Goal: Information Seeking & Learning: Learn about a topic

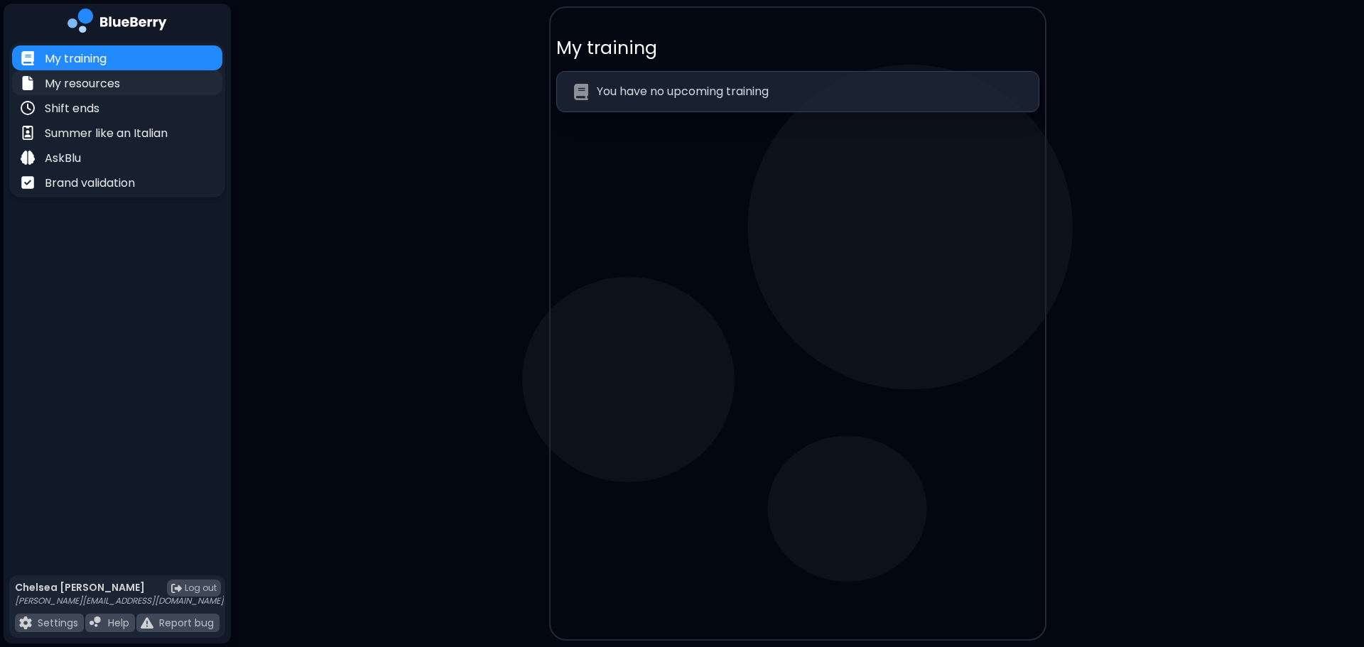
click at [107, 82] on p "My resources" at bounding box center [82, 83] width 75 height 17
click at [69, 72] on div "My resources" at bounding box center [117, 82] width 210 height 25
click at [60, 86] on p "My resources" at bounding box center [82, 83] width 75 height 17
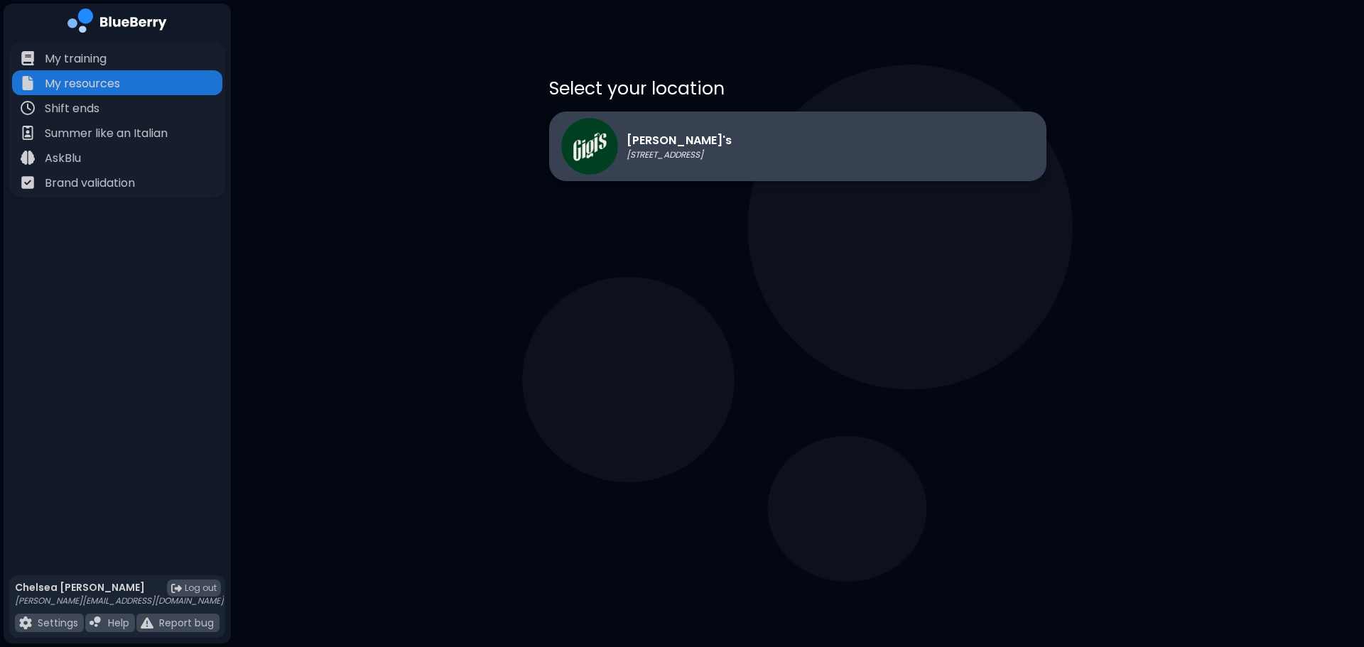
click at [750, 169] on div "[PERSON_NAME]'s [STREET_ADDRESS]" at bounding box center [797, 147] width 497 height 70
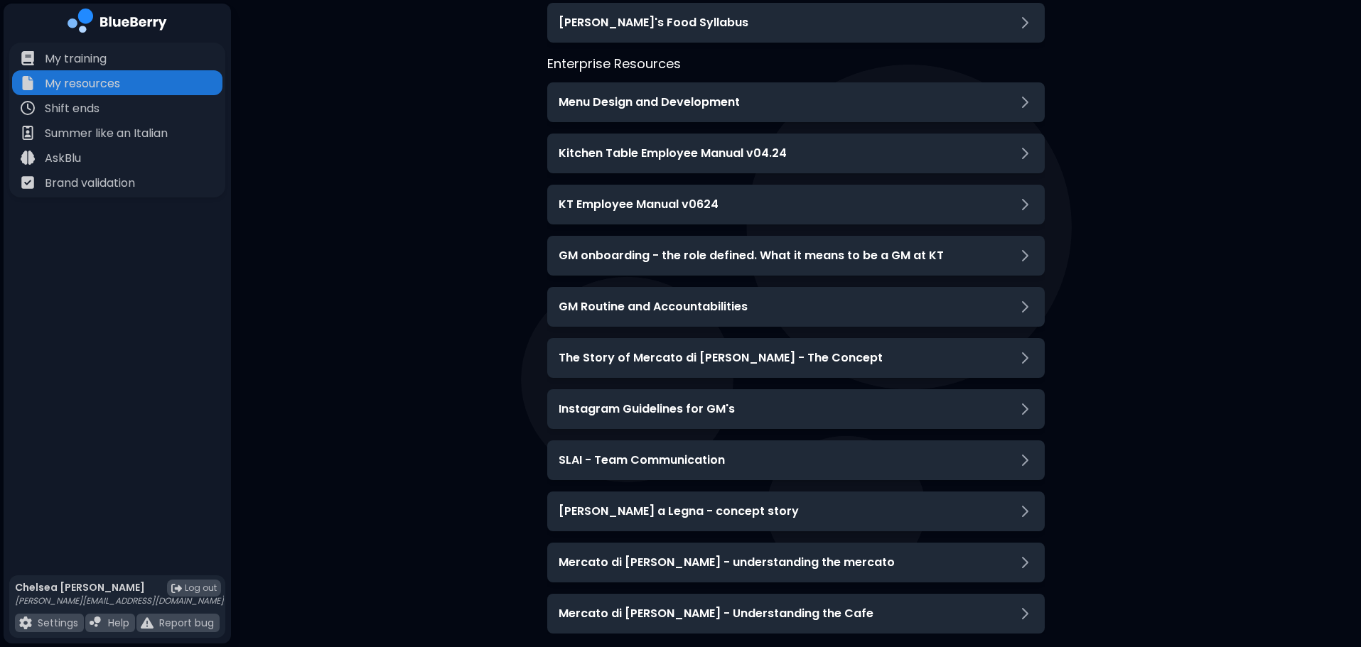
scroll to position [416, 0]
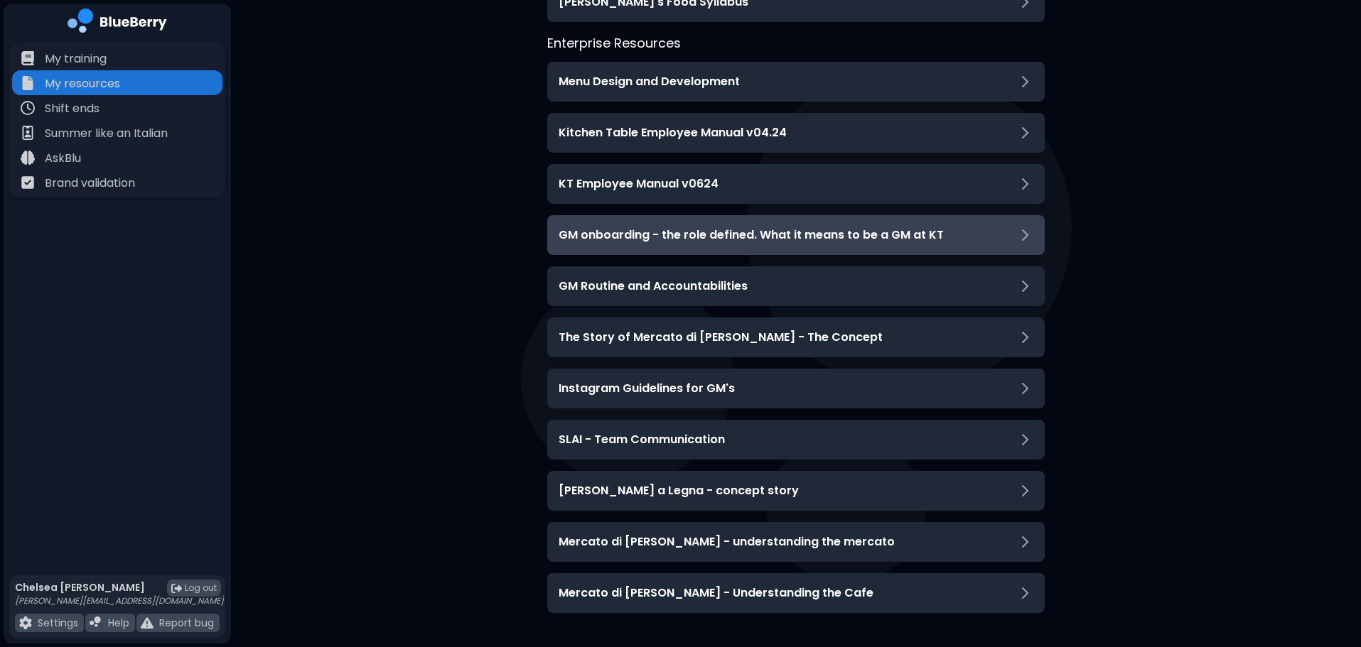
click at [764, 239] on h3 "GM onboarding - the role defined. What it means to be a GM at KT" at bounding box center [750, 235] width 385 height 17
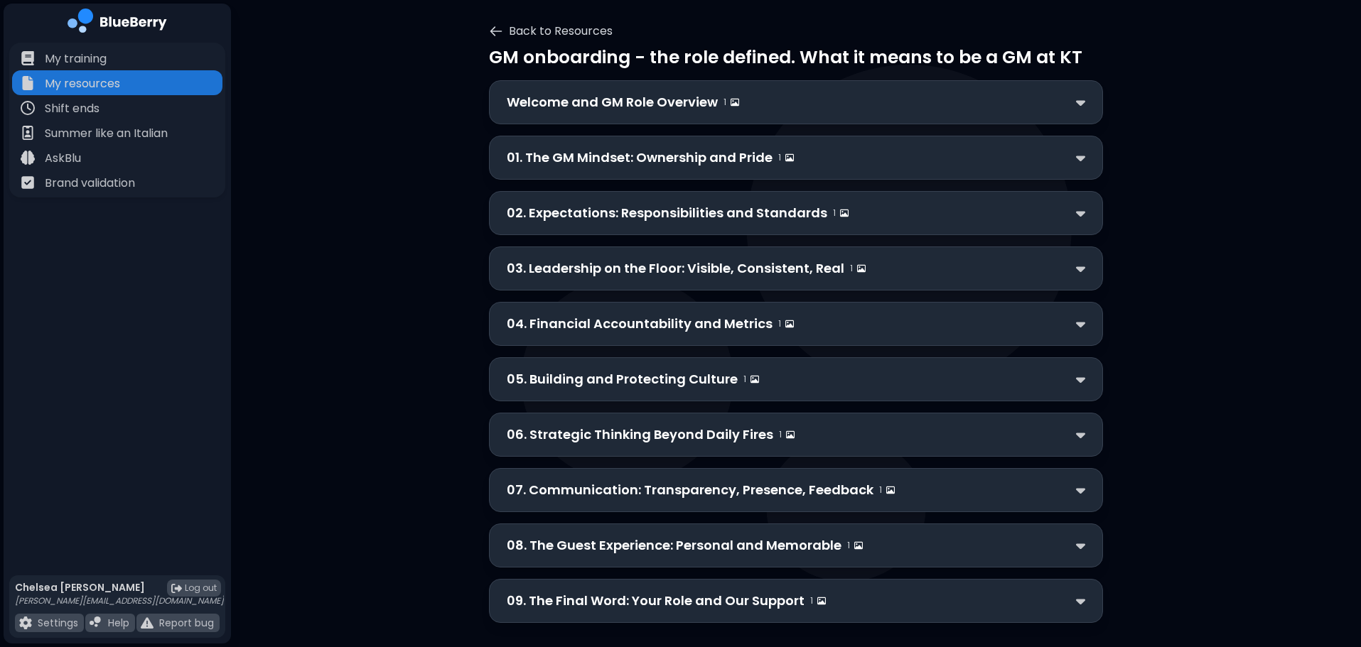
scroll to position [0, 0]
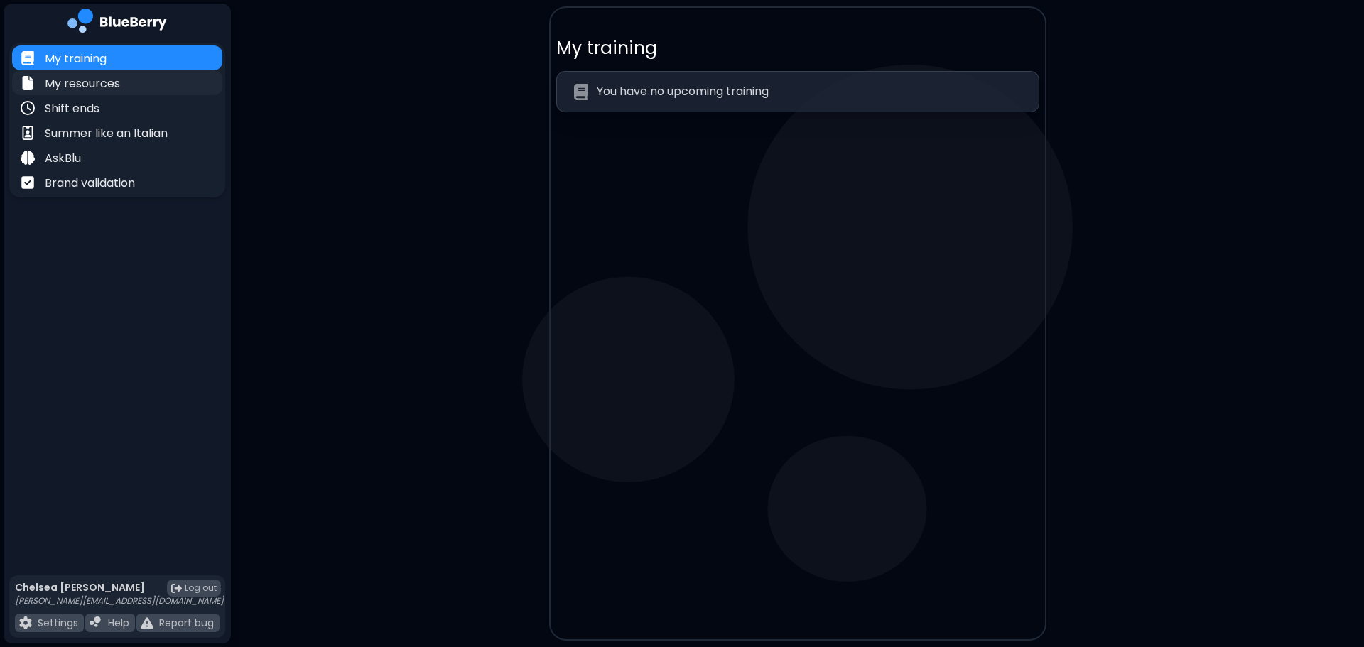
click at [100, 81] on p "My resources" at bounding box center [82, 83] width 75 height 17
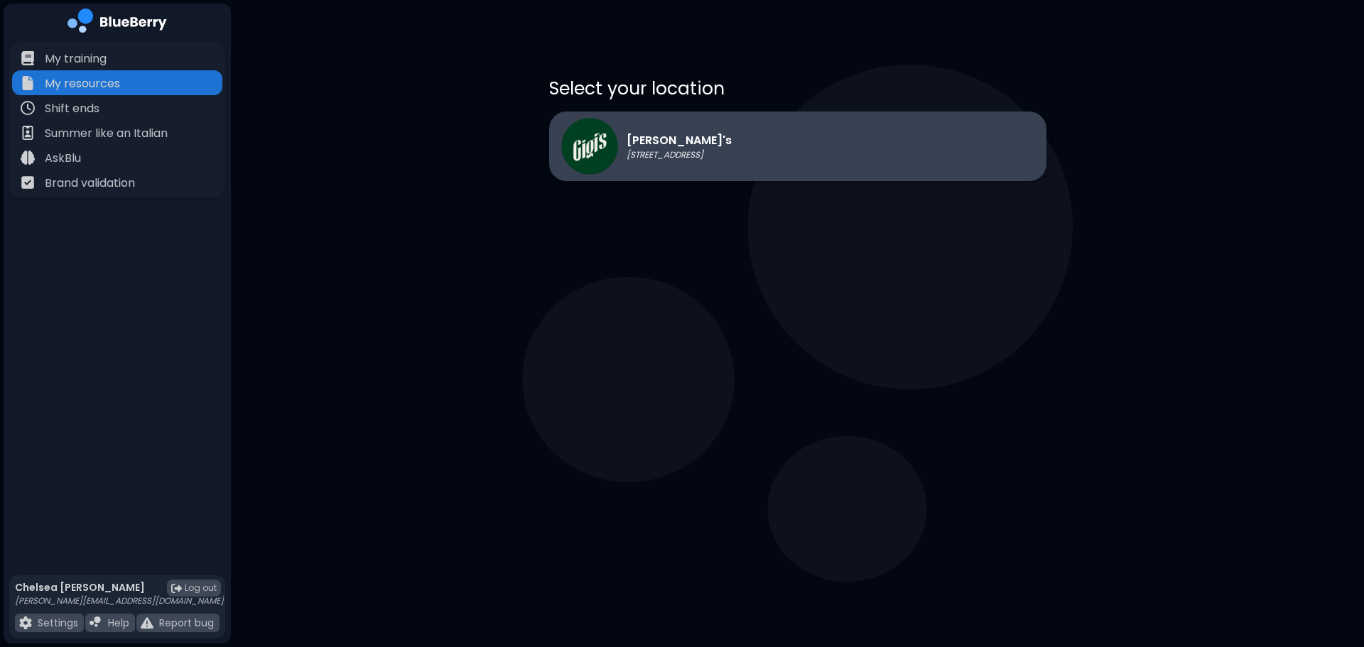
click at [678, 135] on p "[PERSON_NAME]'s" at bounding box center [679, 140] width 105 height 17
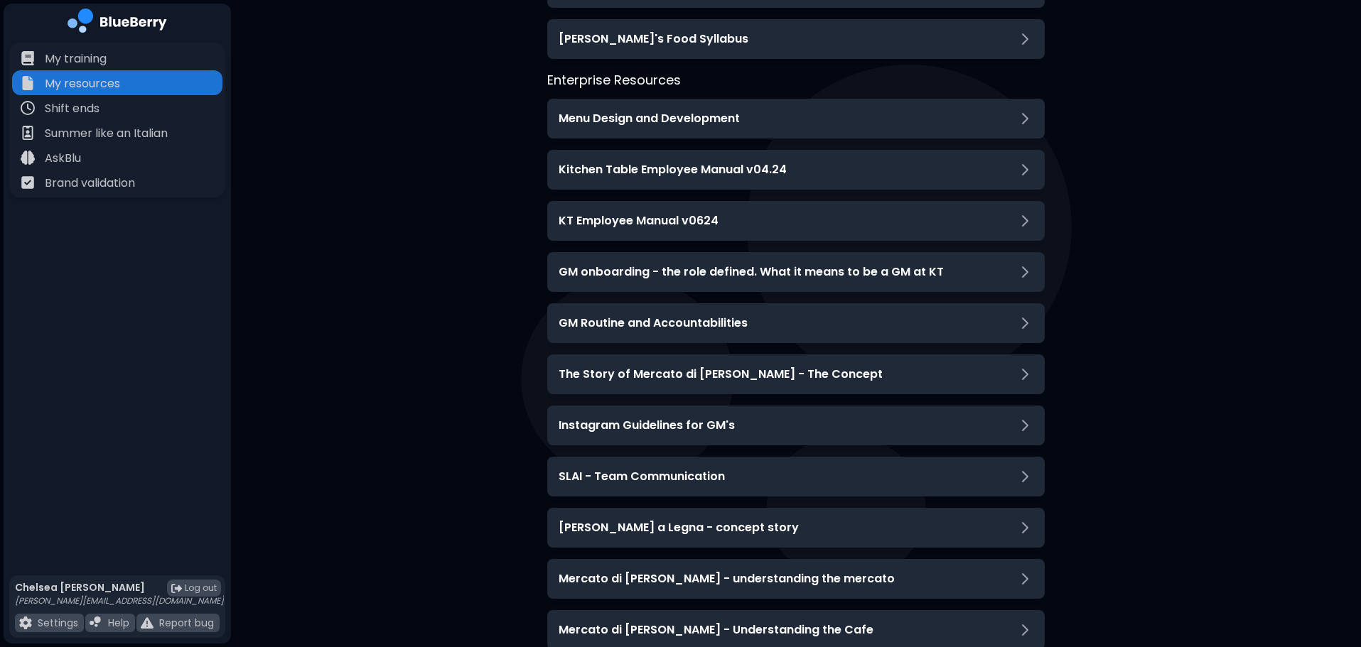
scroll to position [345, 0]
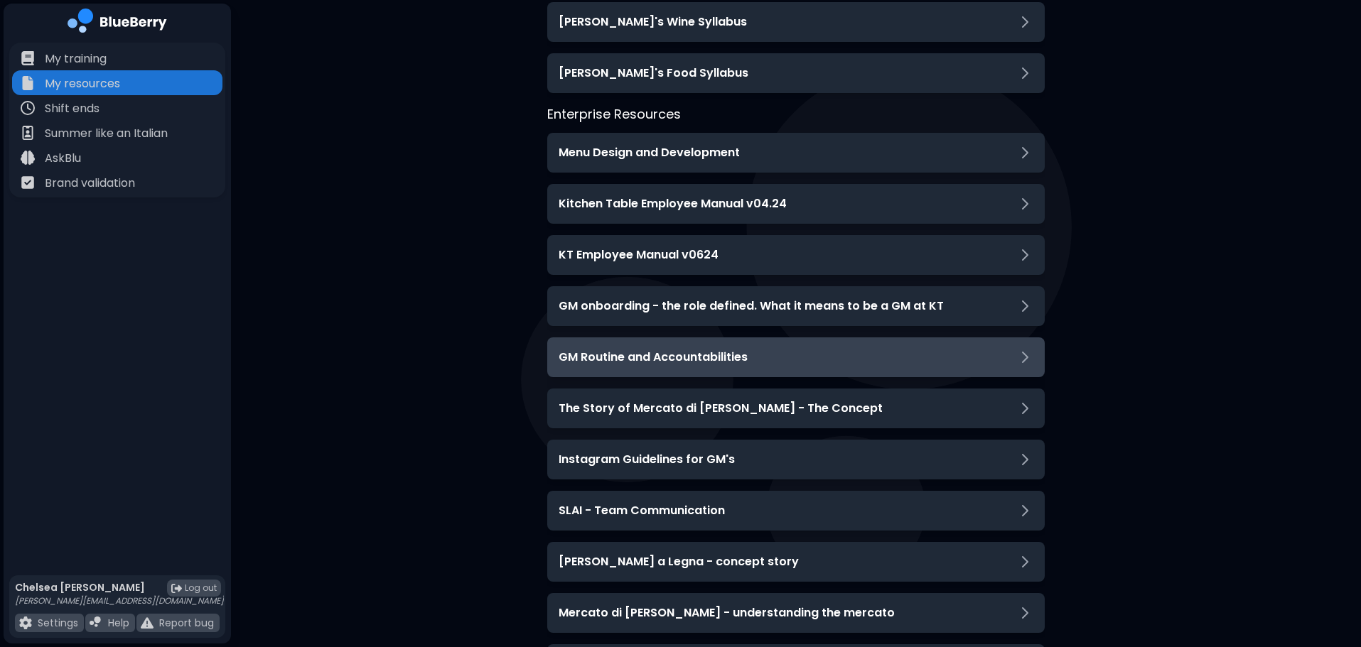
click at [676, 352] on h3 "GM Routine and Accountabilities" at bounding box center [652, 357] width 189 height 17
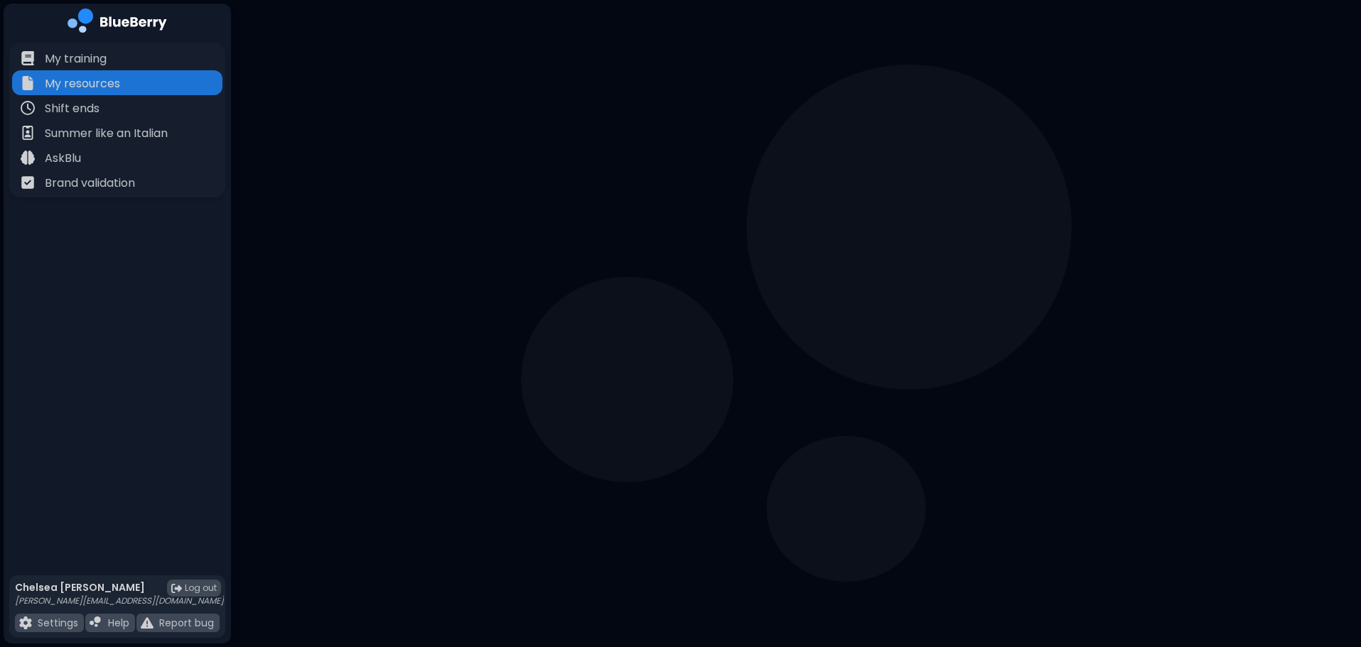
scroll to position [111, 0]
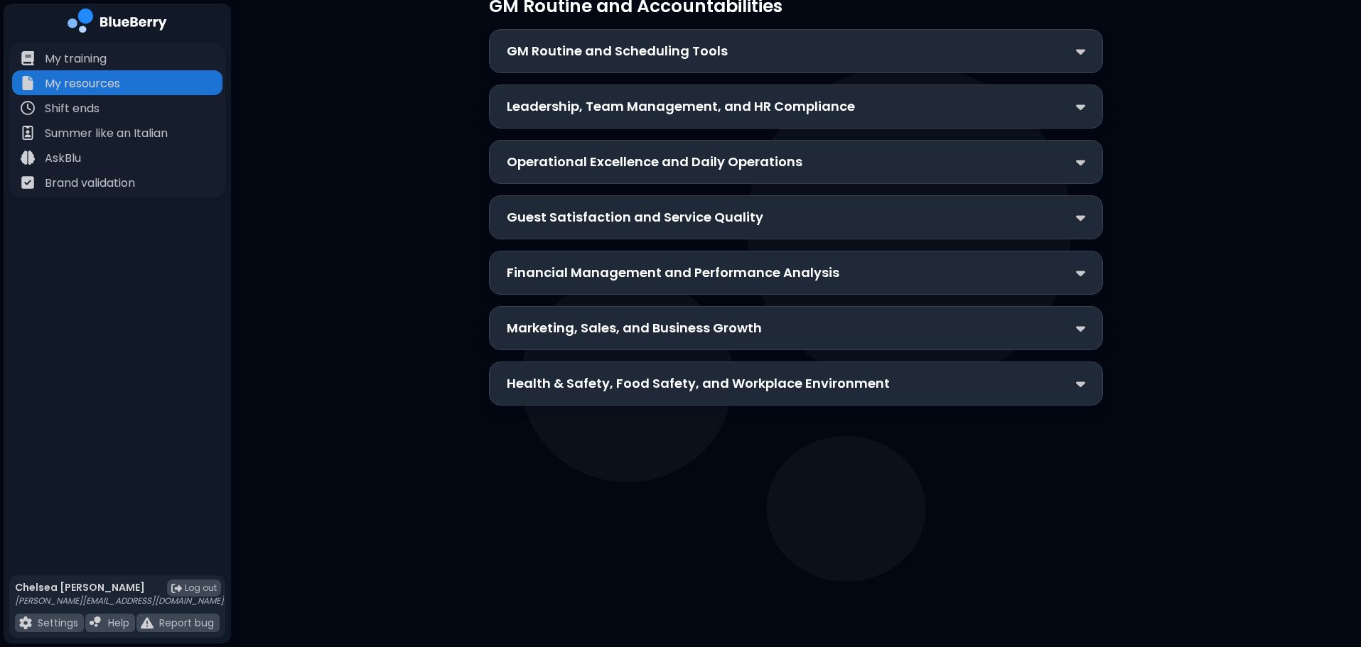
click at [598, 47] on p "GM Routine and Scheduling Tools" at bounding box center [617, 51] width 221 height 20
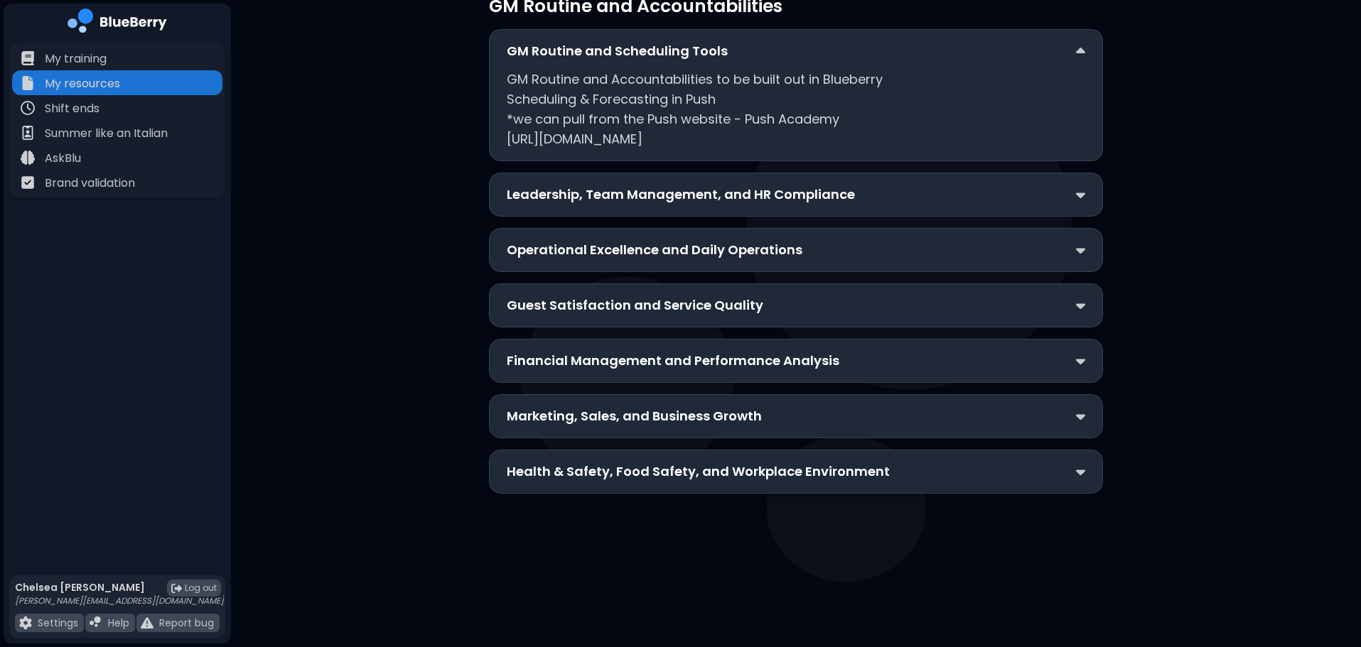
click at [565, 195] on p "Leadership, Team Management, and HR Compliance" at bounding box center [681, 195] width 348 height 20
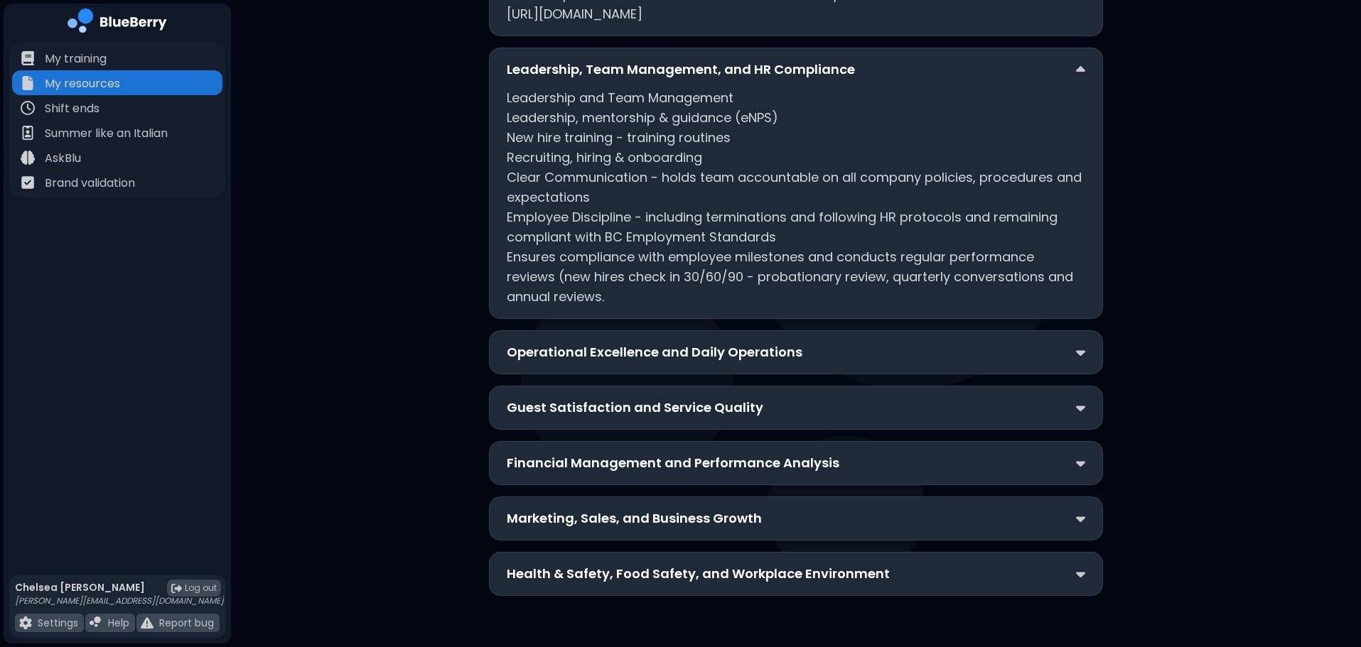
click at [558, 353] on p "Operational Excellence and Daily Operations" at bounding box center [655, 352] width 296 height 20
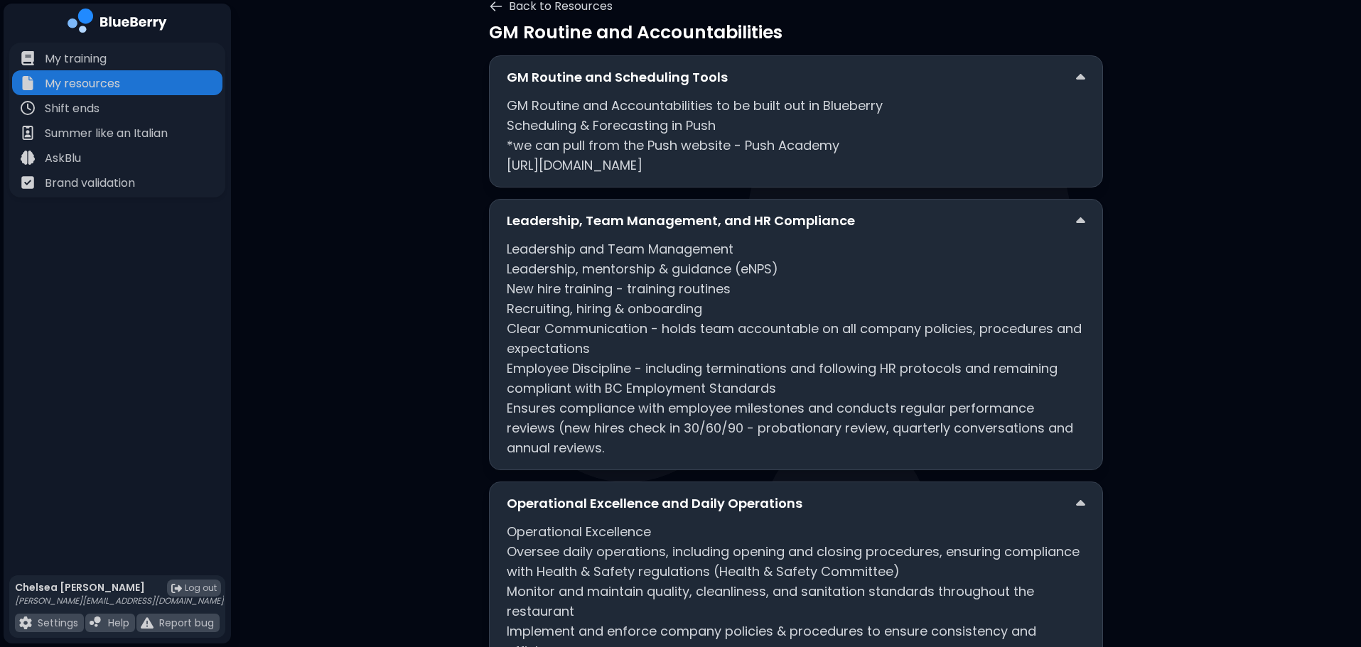
scroll to position [0, 0]
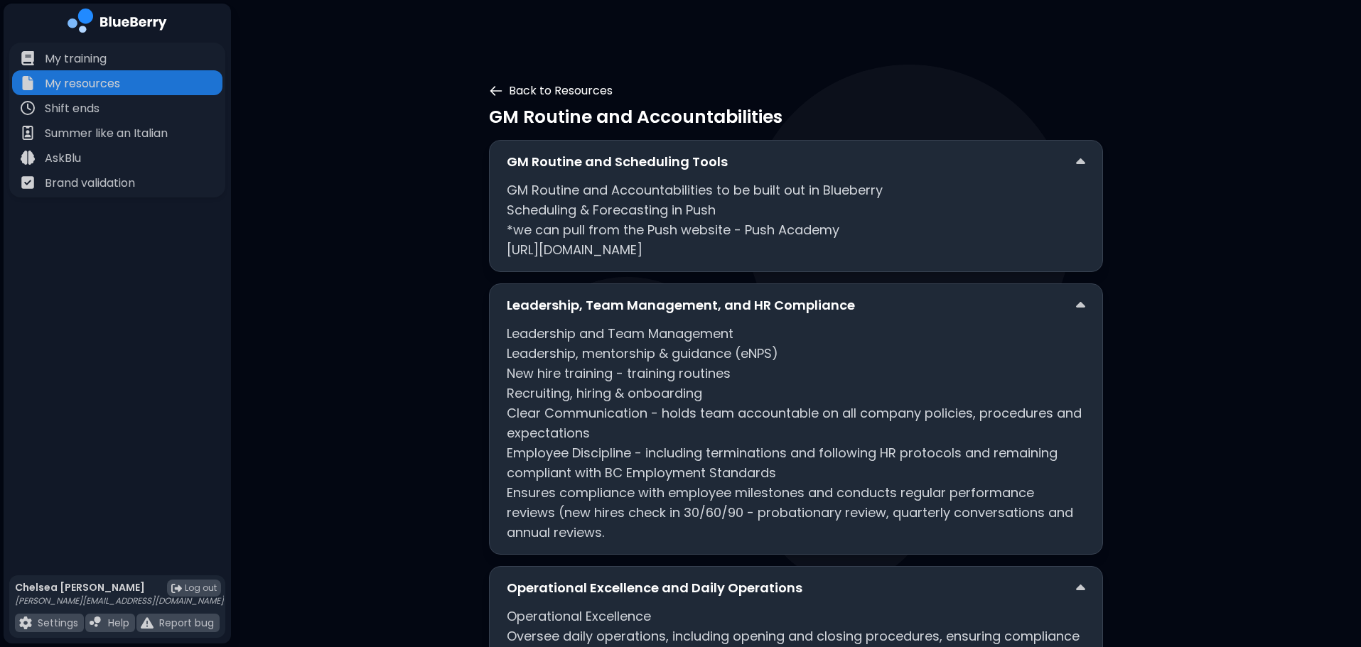
click at [491, 94] on icon at bounding box center [496, 91] width 14 height 14
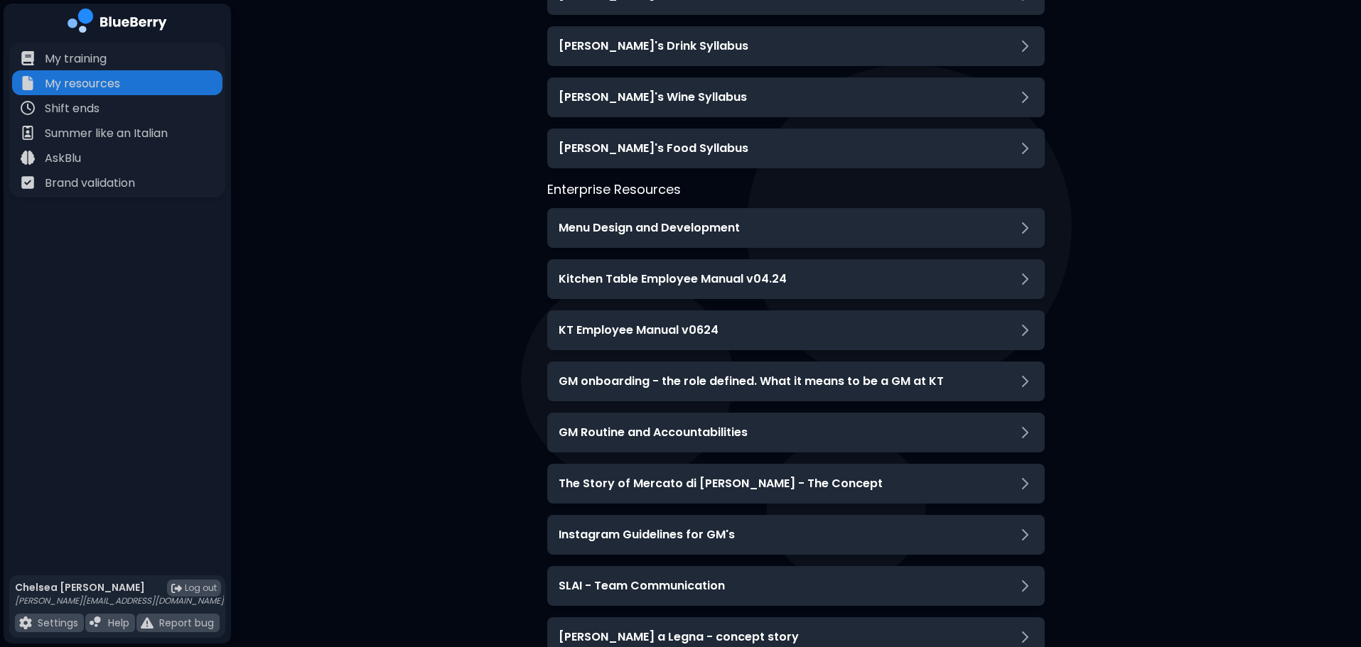
scroll to position [355, 0]
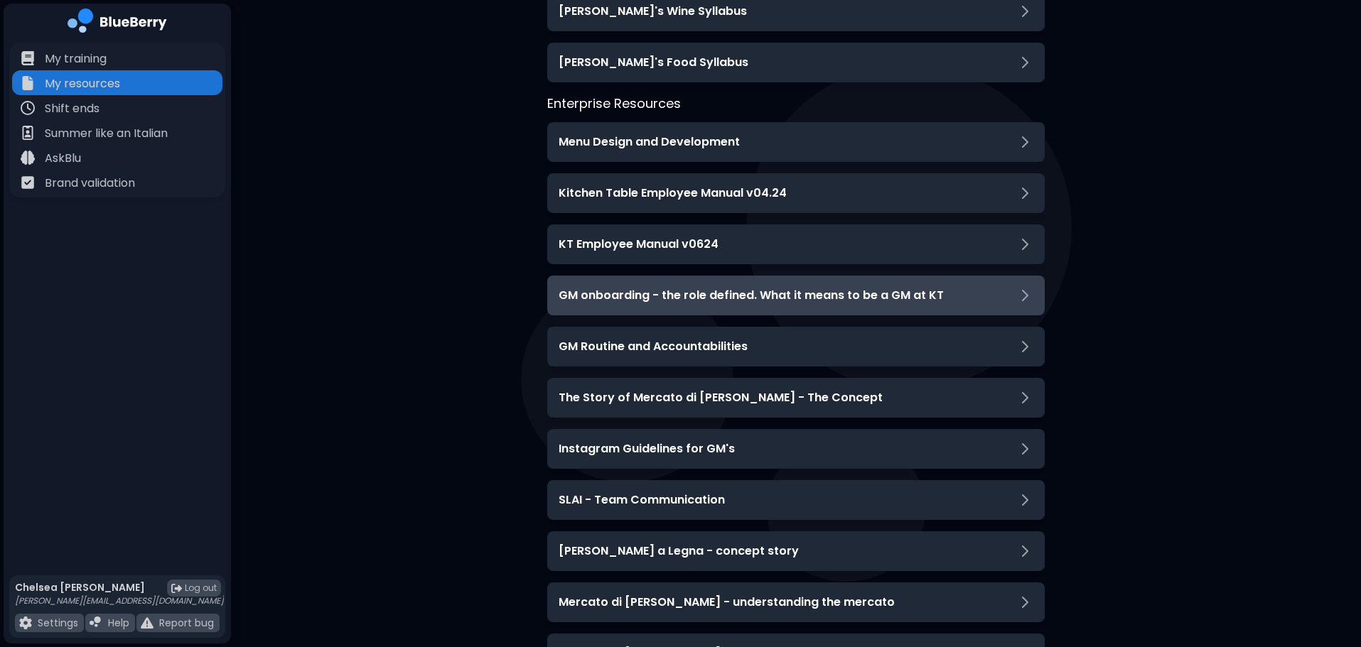
click at [667, 302] on h3 "GM onboarding - the role defined. What it means to be a GM at KT" at bounding box center [750, 295] width 385 height 17
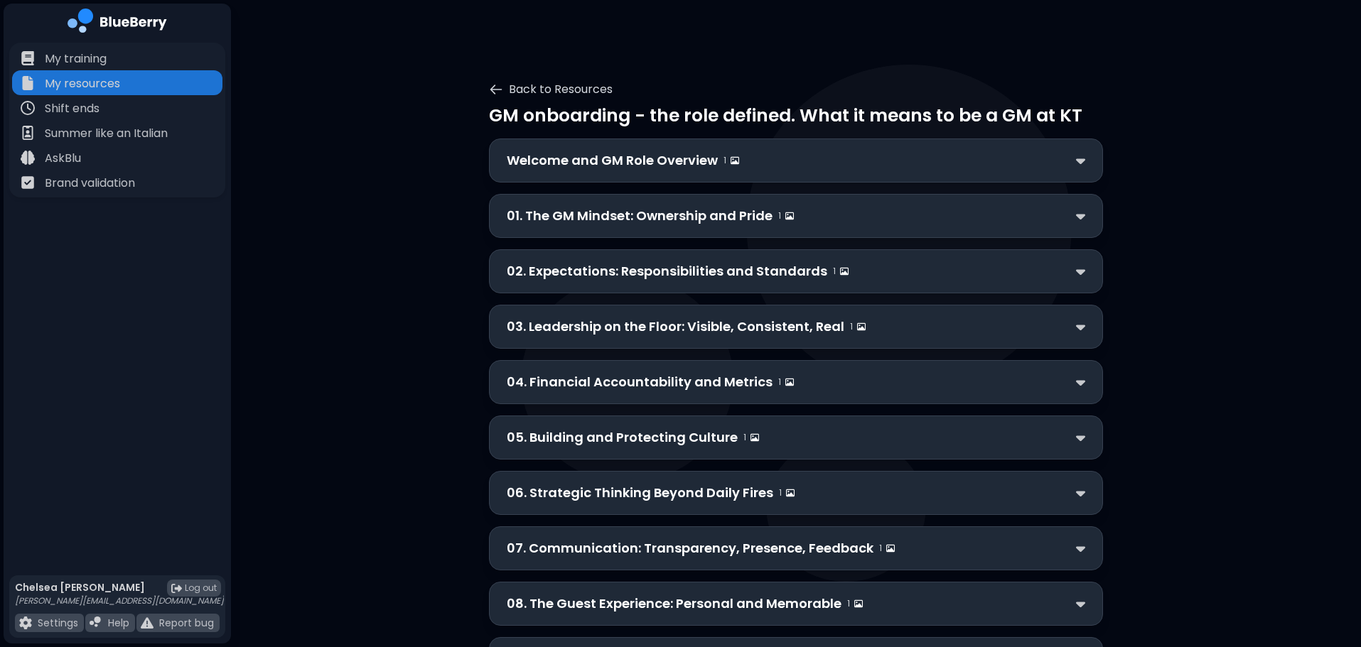
scroll to position [0, 0]
click at [615, 164] on p "Welcome and GM Role Overview" at bounding box center [612, 162] width 211 height 20
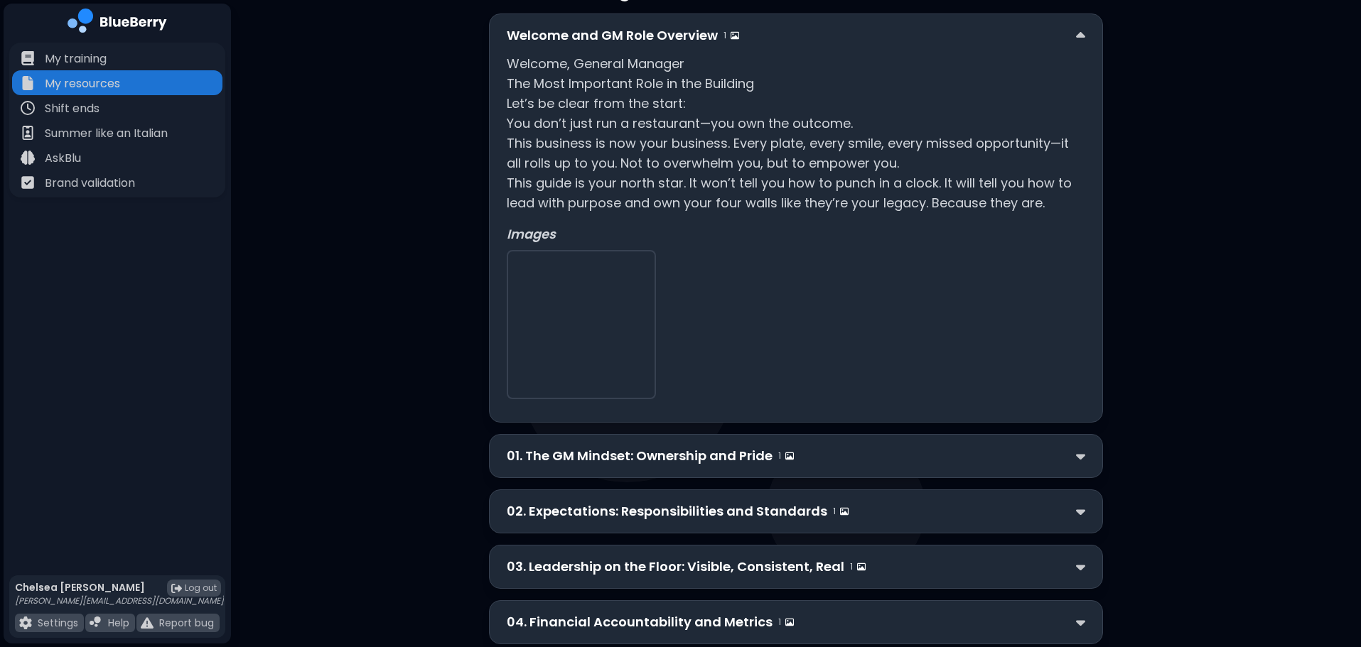
scroll to position [142, 0]
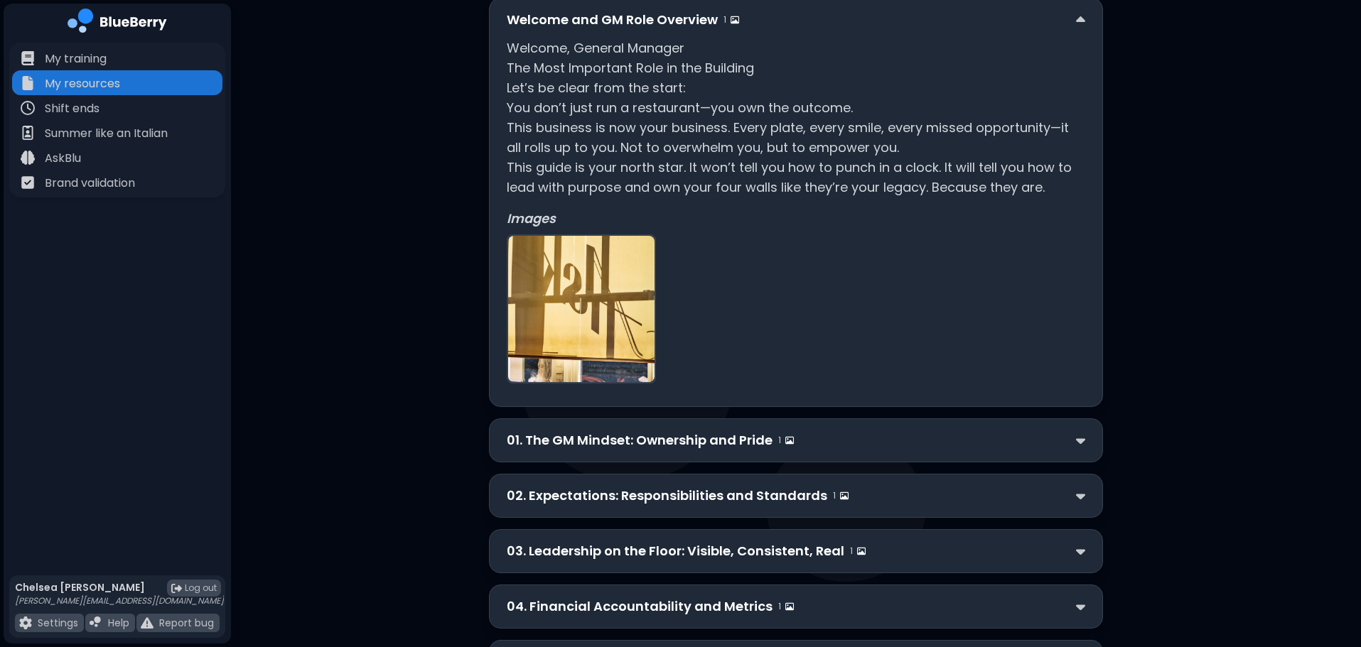
click at [550, 443] on p "01. The GM Mindset: Ownership and Pride" at bounding box center [640, 441] width 266 height 20
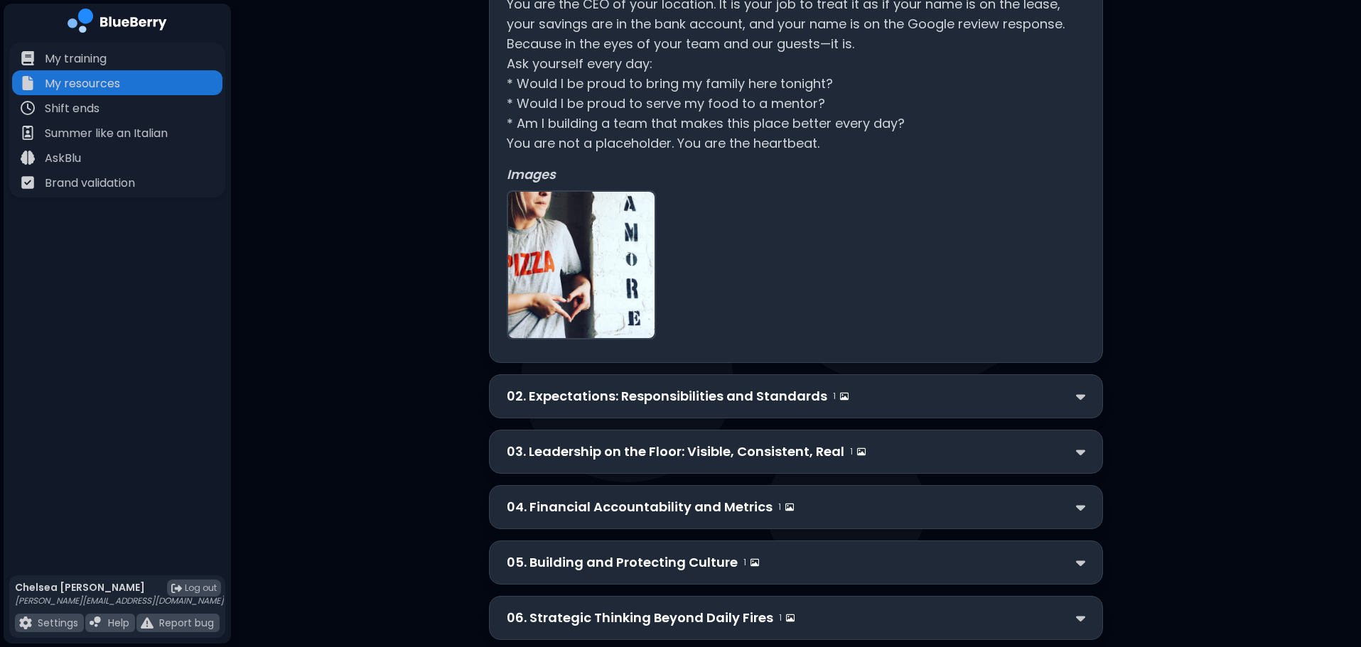
scroll to position [639, 0]
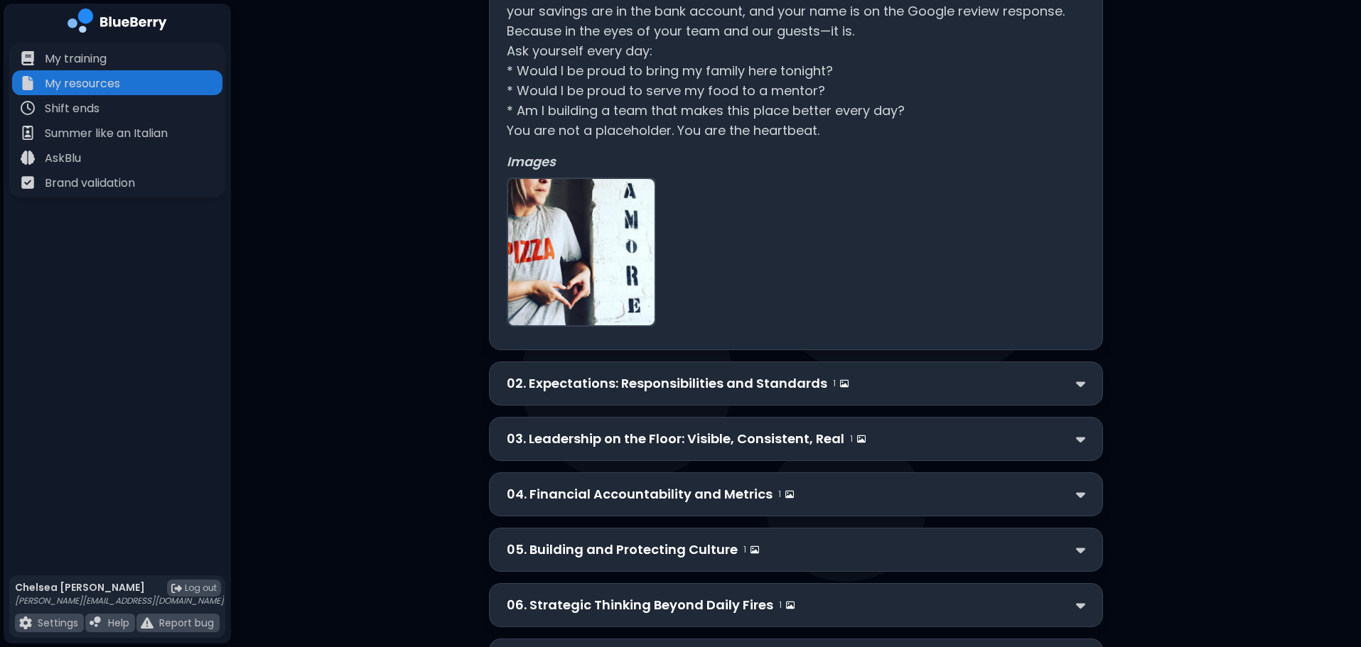
click at [591, 378] on p "02. Expectations: Responsibilities and Standards" at bounding box center [667, 384] width 320 height 20
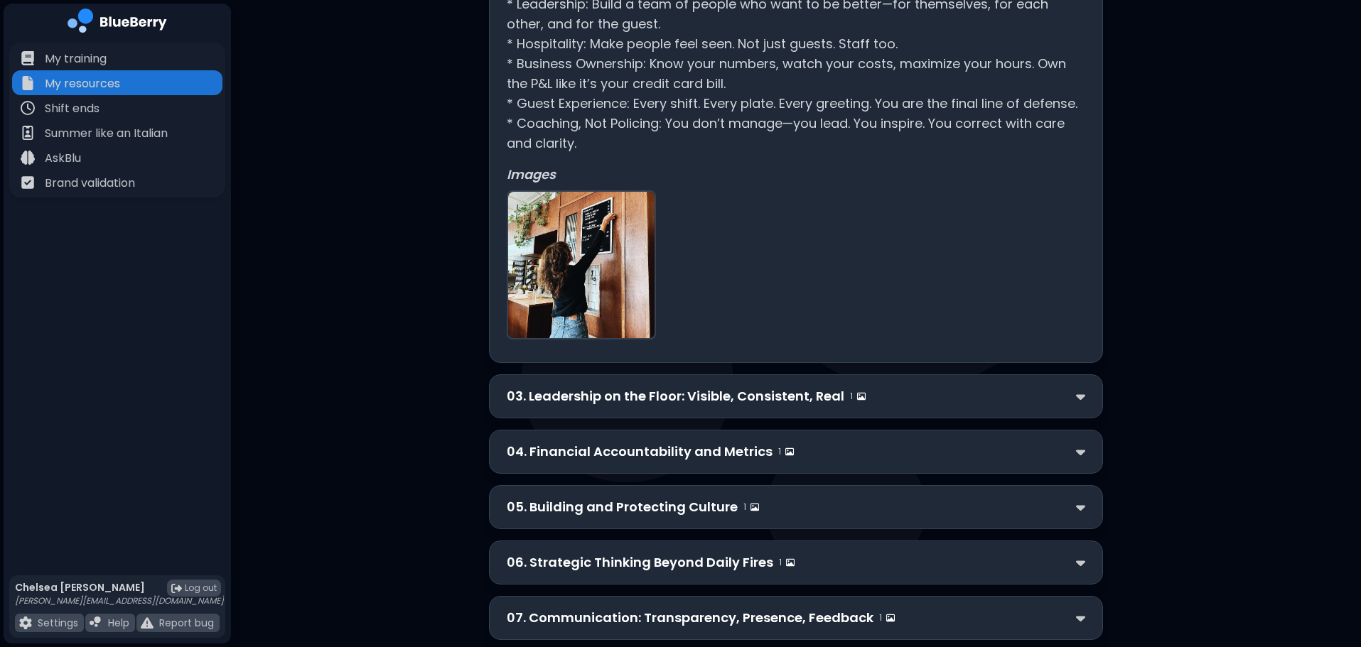
scroll to position [1137, 0]
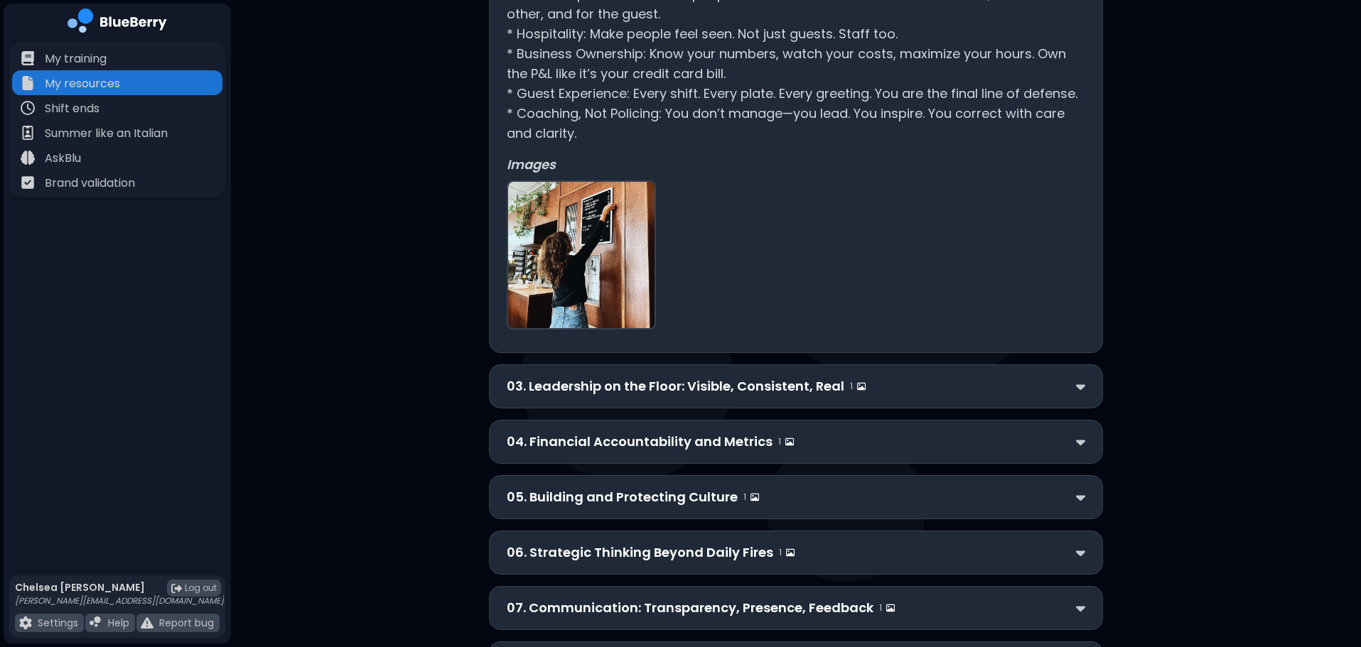
click at [572, 386] on p "03. Leadership on the Floor: Visible, Consistent, Real" at bounding box center [675, 387] width 337 height 20
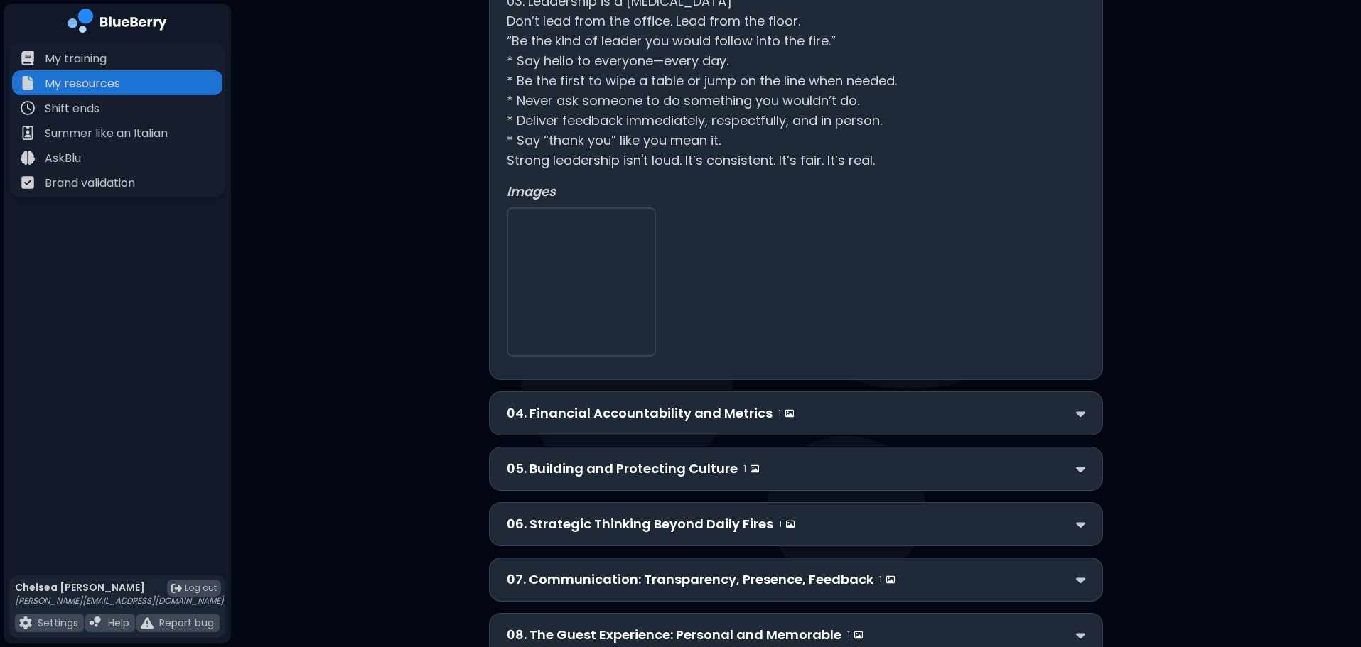
scroll to position [1634, 0]
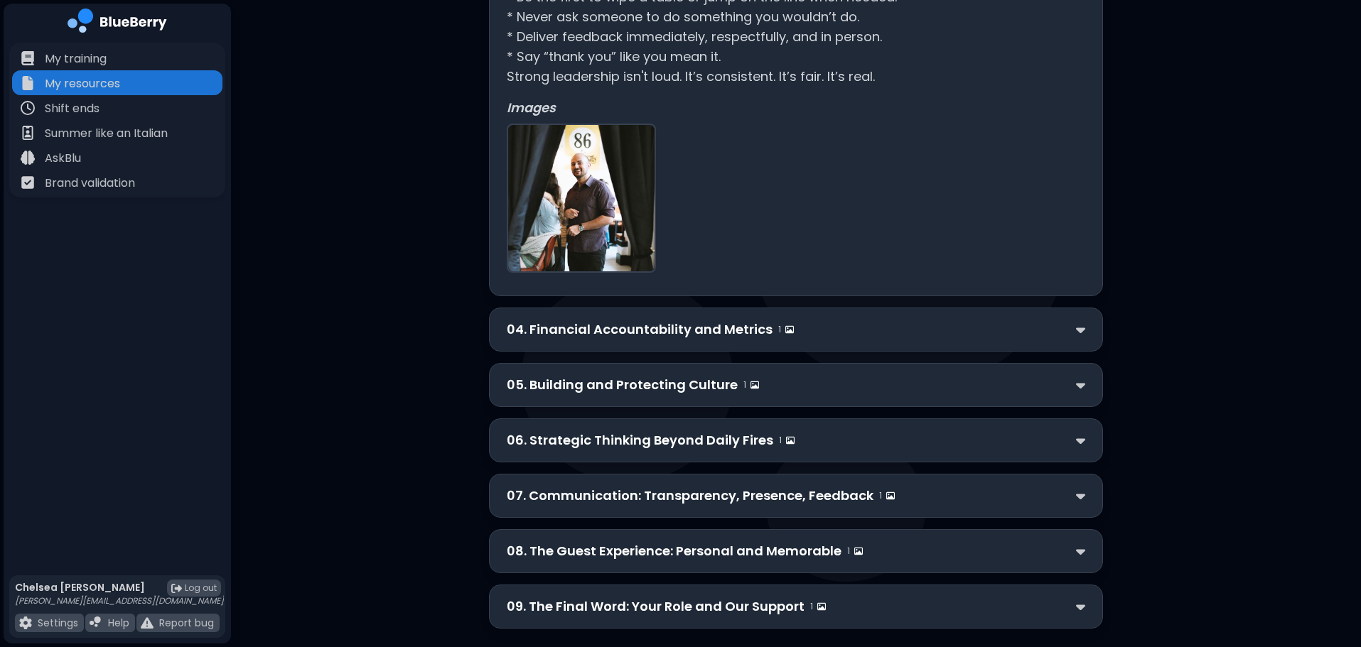
click at [578, 330] on p "04. Financial Accountability and Metrics" at bounding box center [640, 330] width 266 height 20
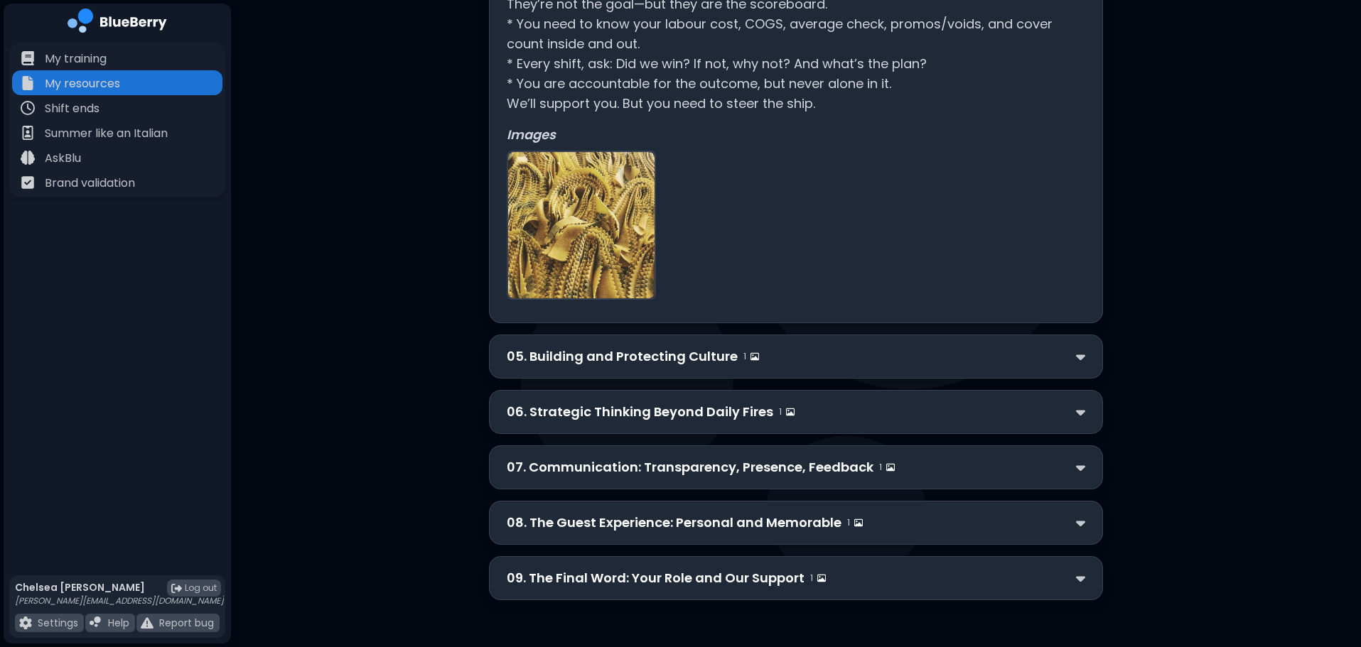
scroll to position [2012, 0]
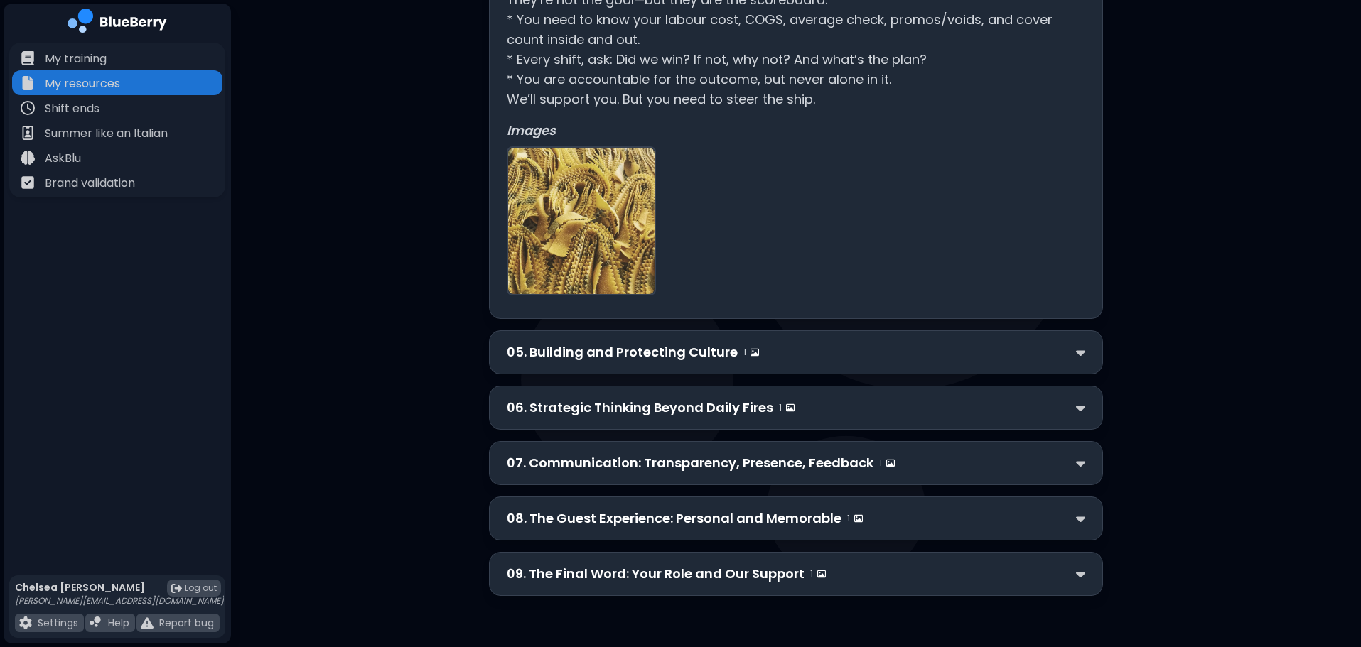
click at [534, 358] on p "05. Building and Protecting Culture" at bounding box center [622, 352] width 231 height 20
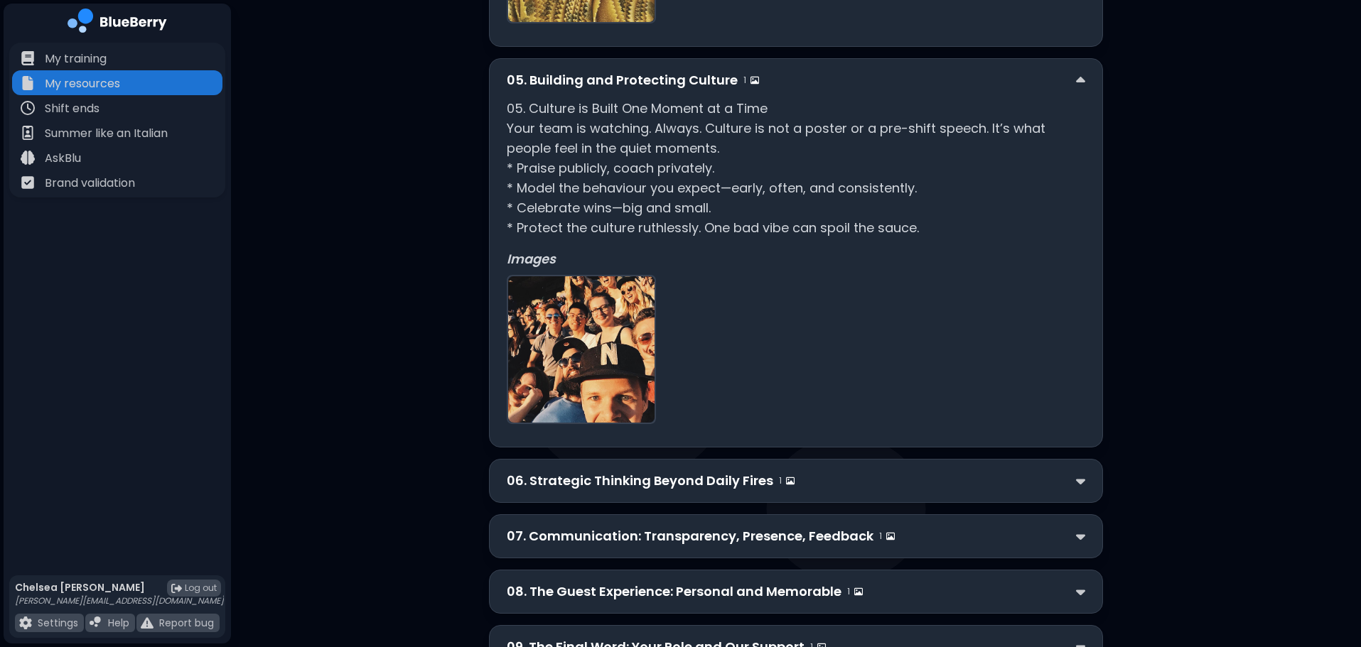
scroll to position [2296, 0]
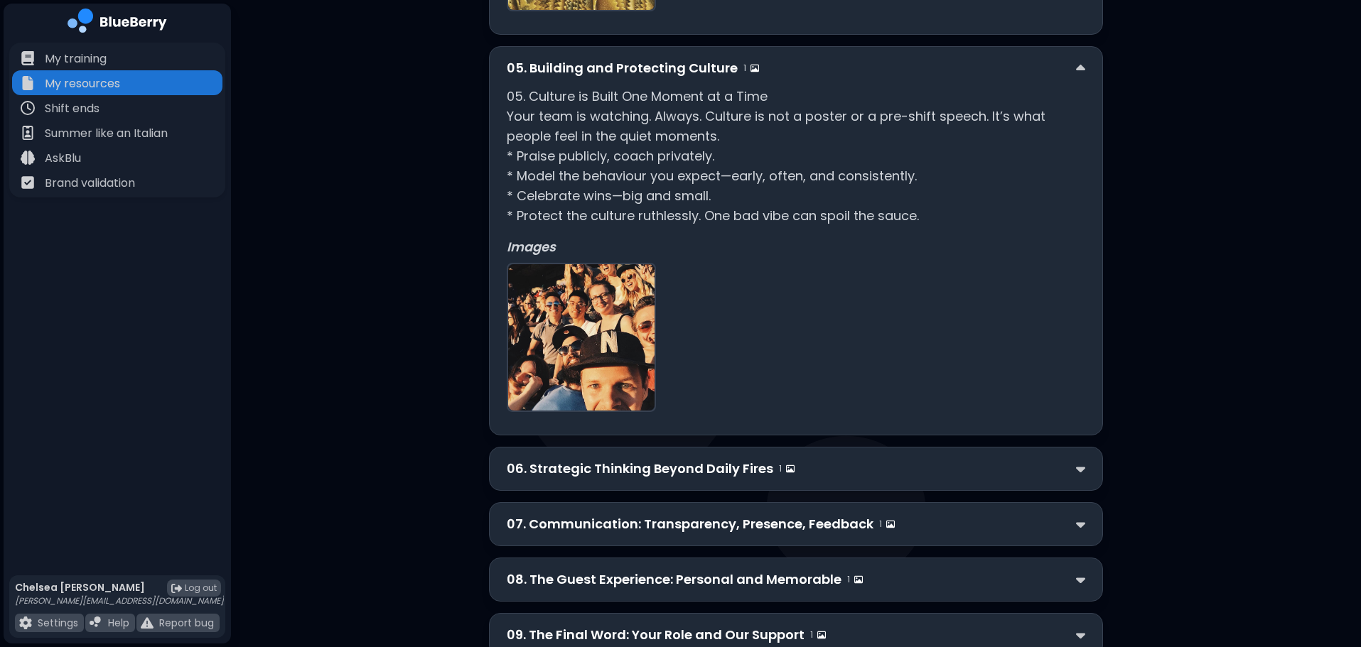
click at [545, 475] on p "06. Strategic Thinking Beyond Daily Fires" at bounding box center [640, 469] width 266 height 20
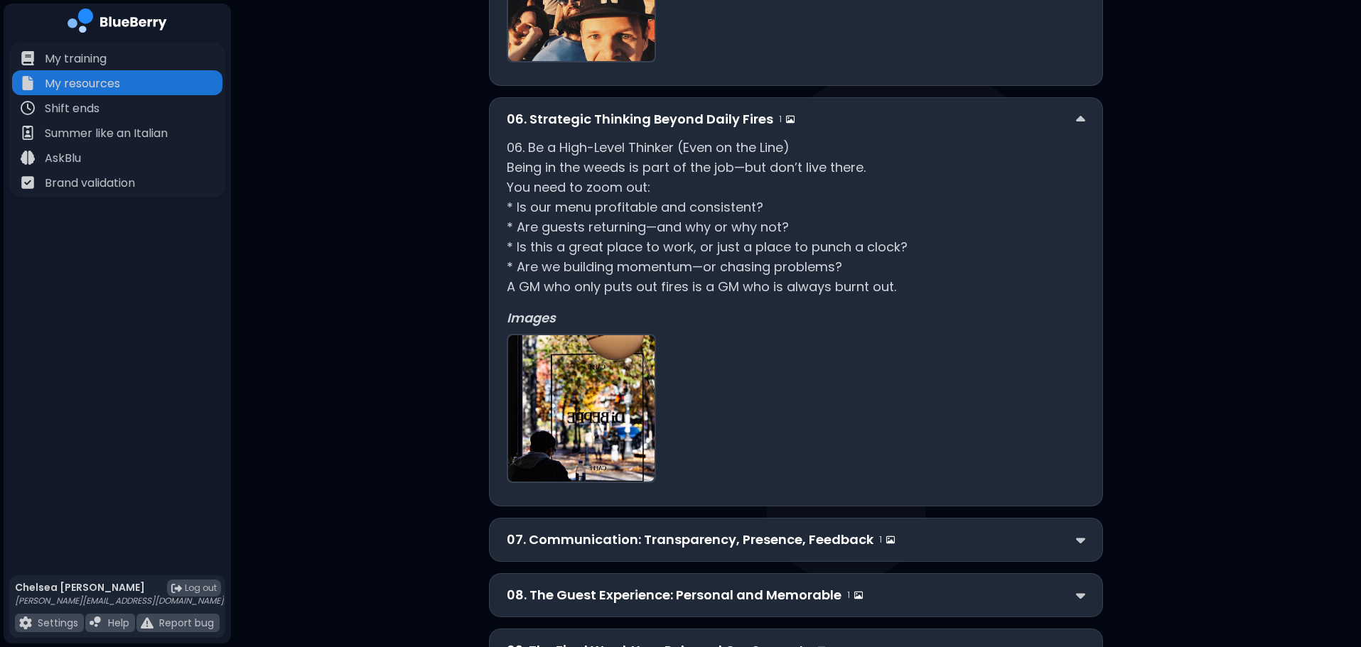
scroll to position [2651, 0]
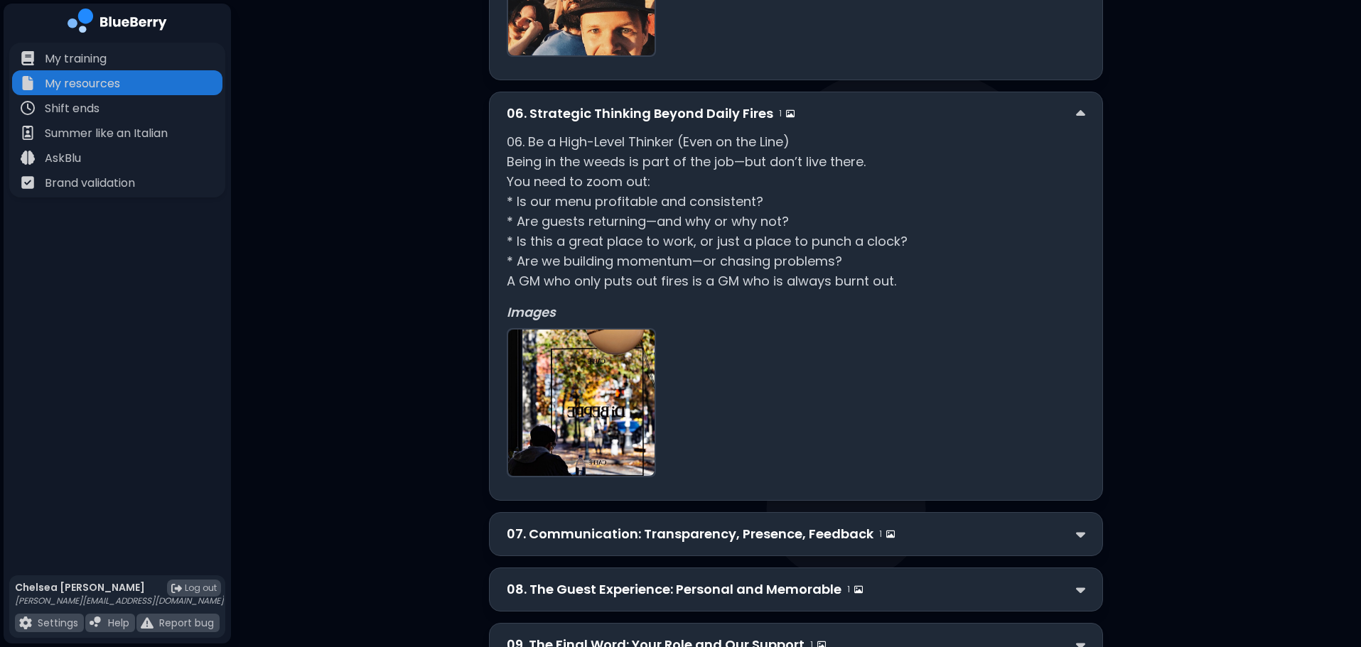
click at [542, 524] on div "07. Communication: Transparency, Presence, Feedback 1" at bounding box center [796, 534] width 614 height 44
click at [565, 536] on p "07. Communication: Transparency, Presence, Feedback" at bounding box center [690, 534] width 367 height 20
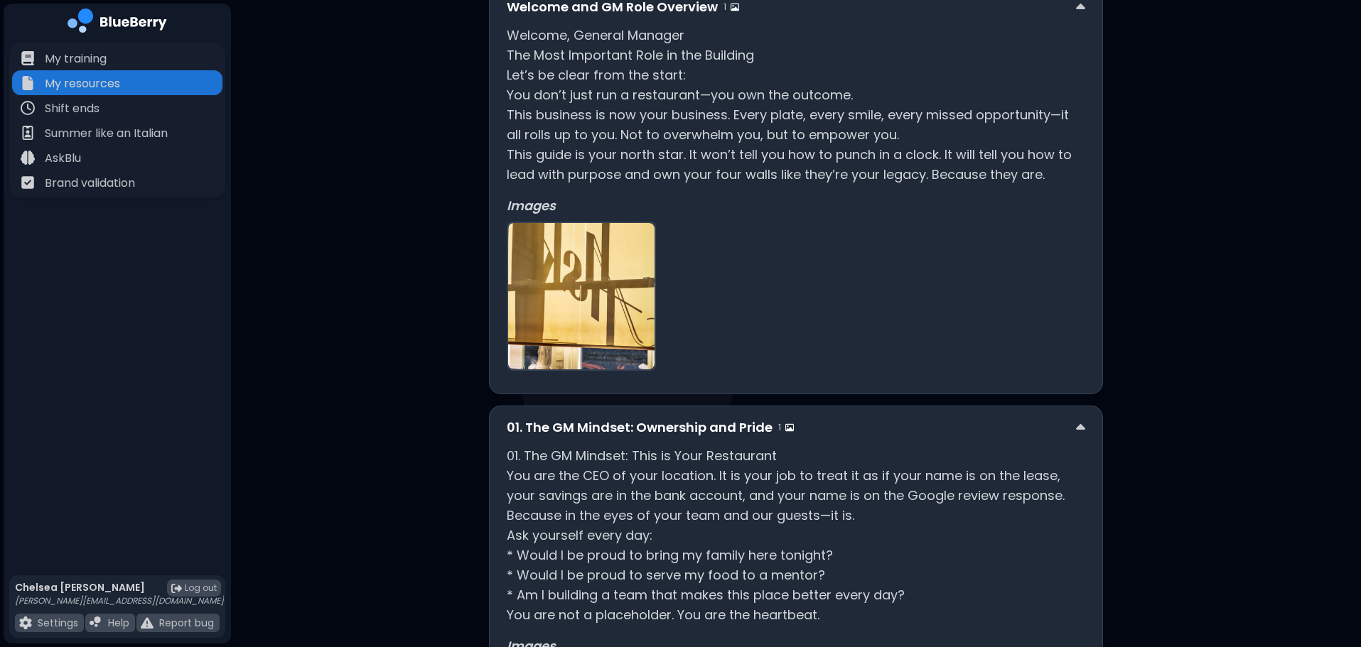
scroll to position [0, 0]
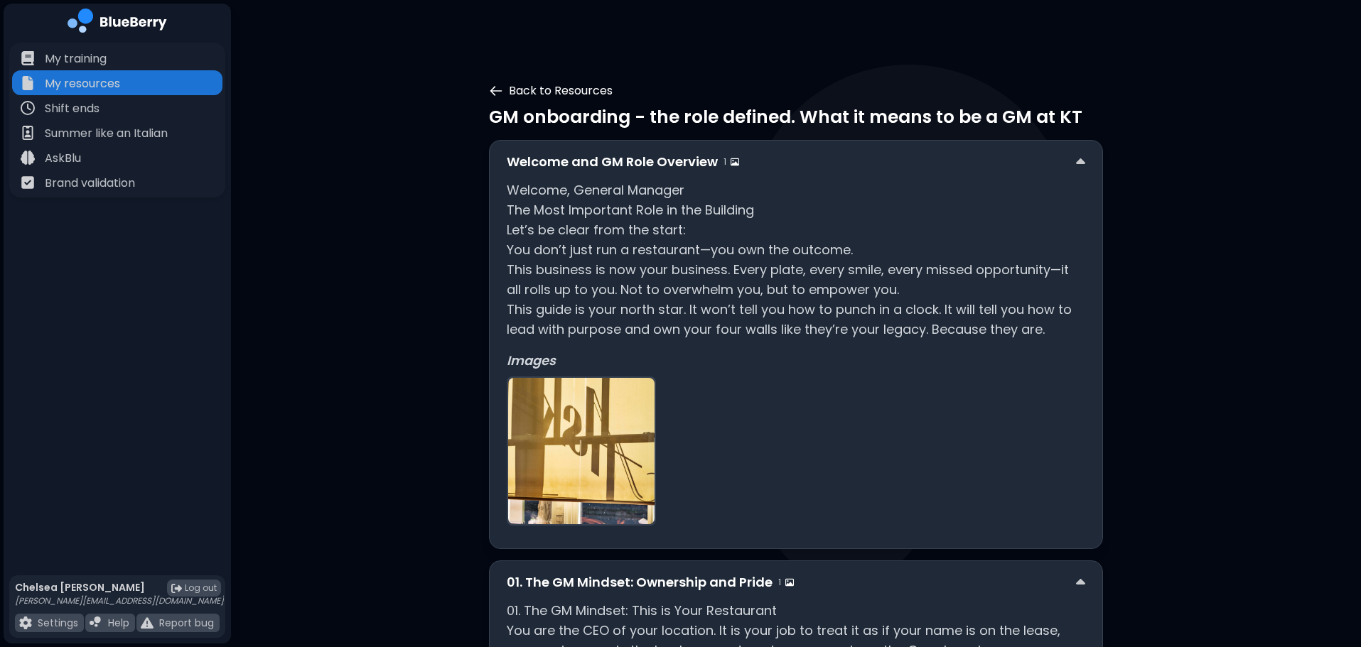
click at [501, 92] on icon at bounding box center [496, 91] width 14 height 14
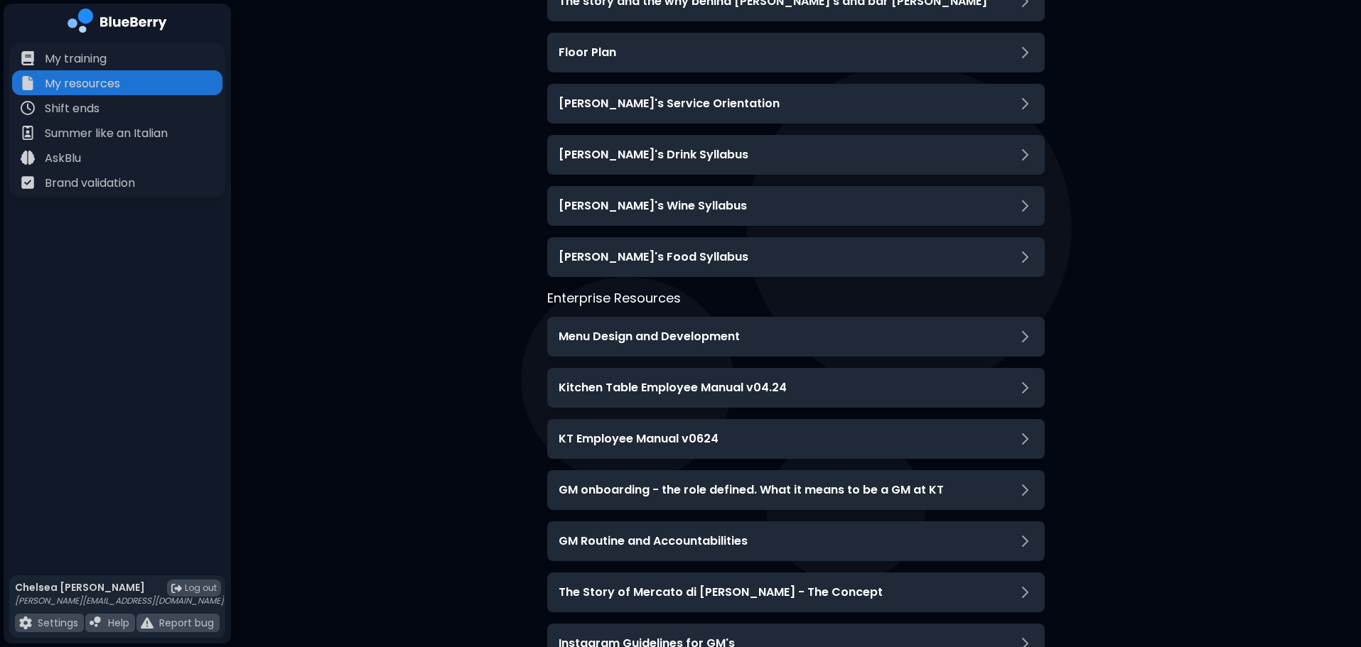
scroll to position [416, 0]
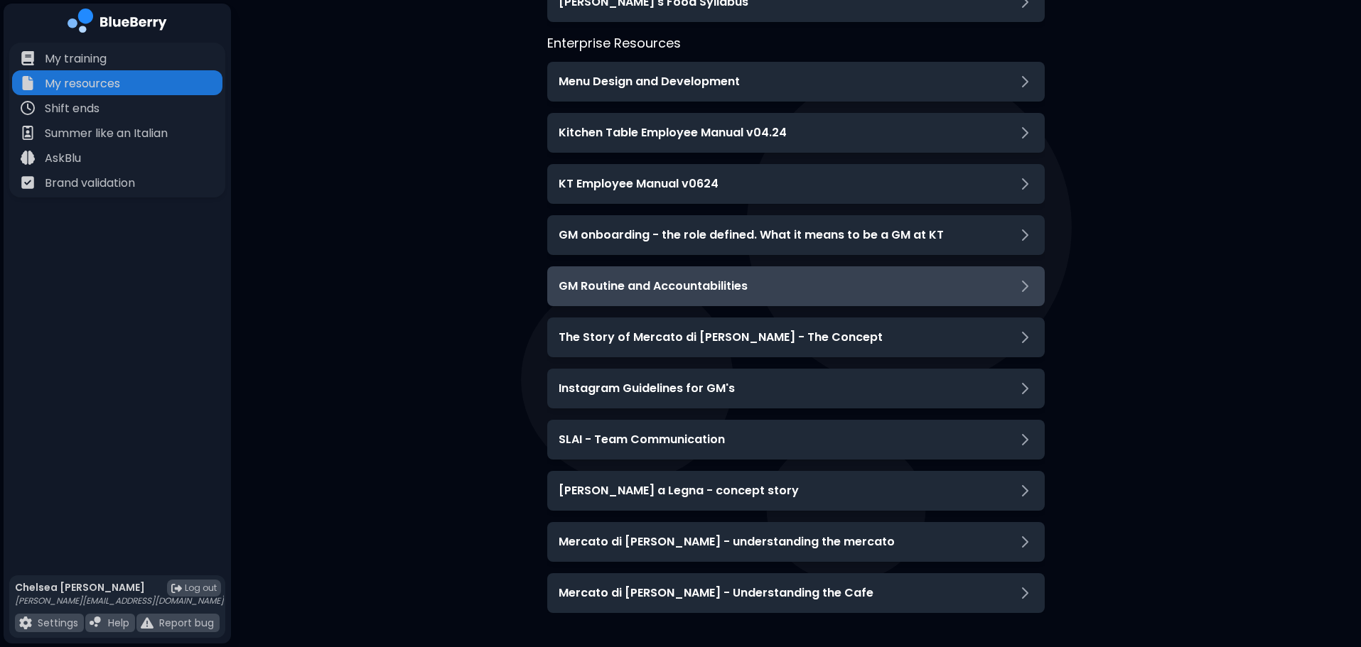
click at [631, 277] on div "GM Routine and Accountabilities" at bounding box center [795, 286] width 497 height 40
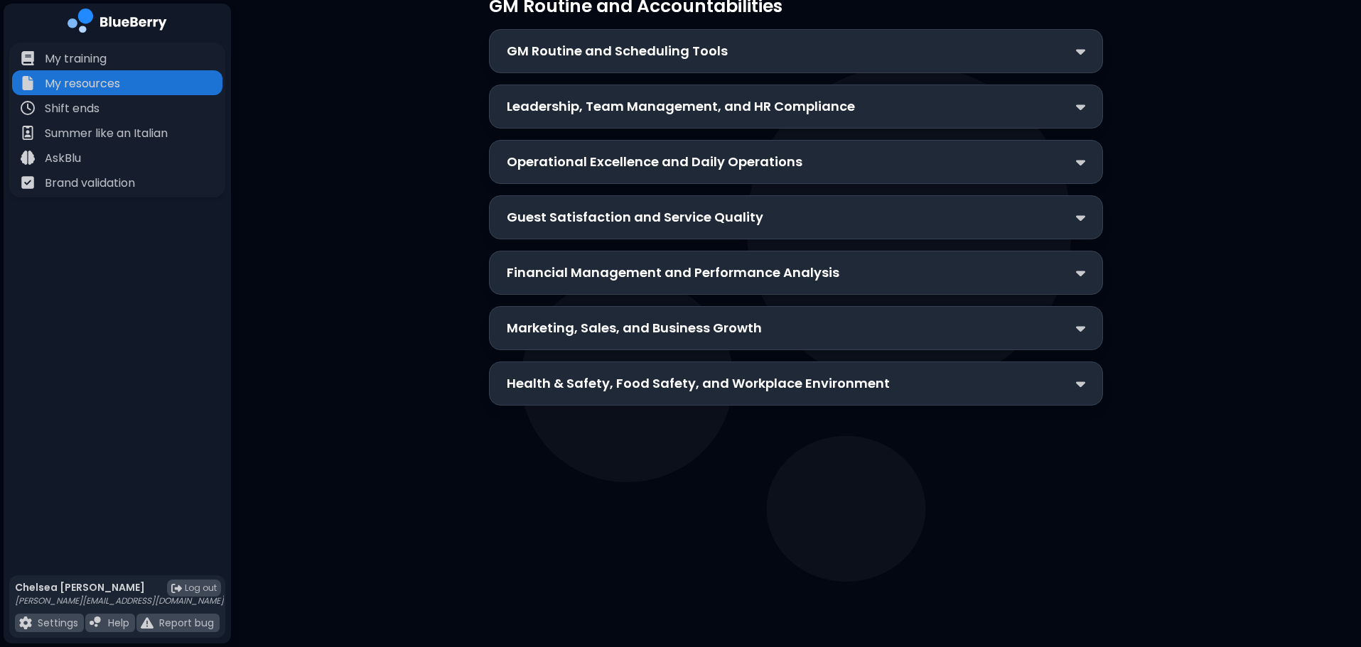
click at [551, 63] on div "GM Routine and Scheduling Tools" at bounding box center [796, 51] width 614 height 44
click at [649, 104] on p "Leadership, Team Management, and HR Compliance" at bounding box center [681, 107] width 348 height 20
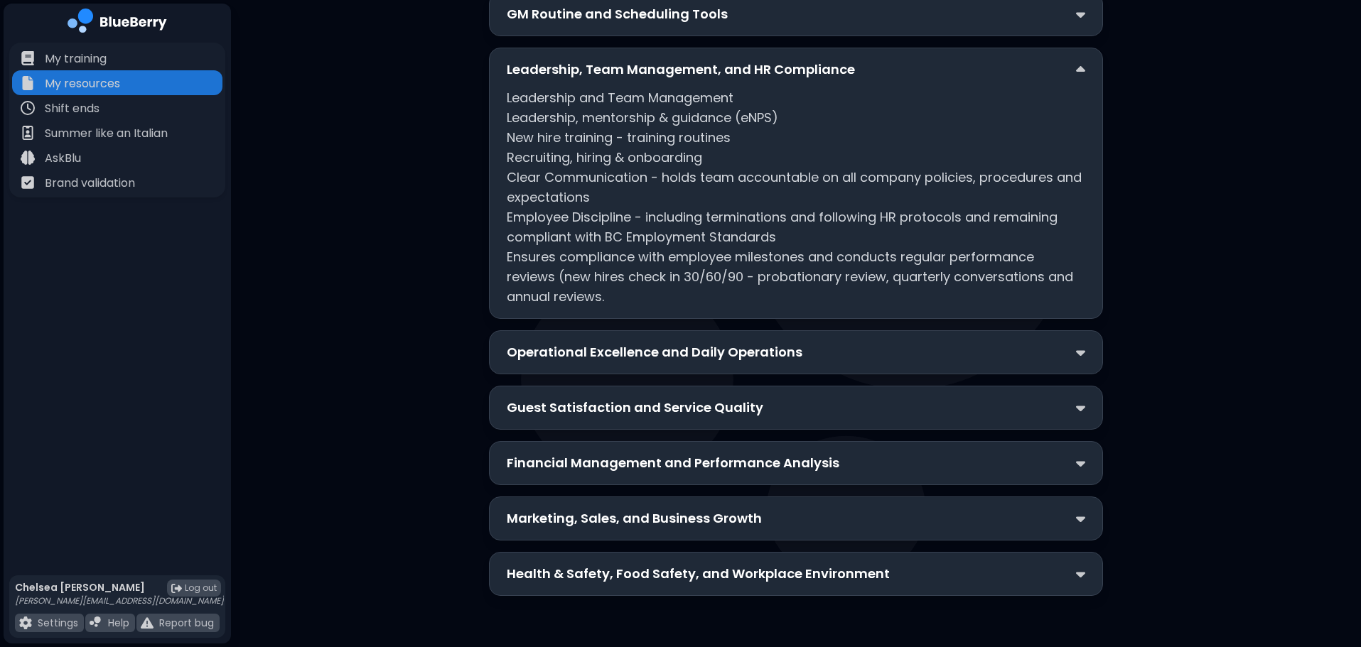
click at [654, 352] on p "Operational Excellence and Daily Operations" at bounding box center [655, 352] width 296 height 20
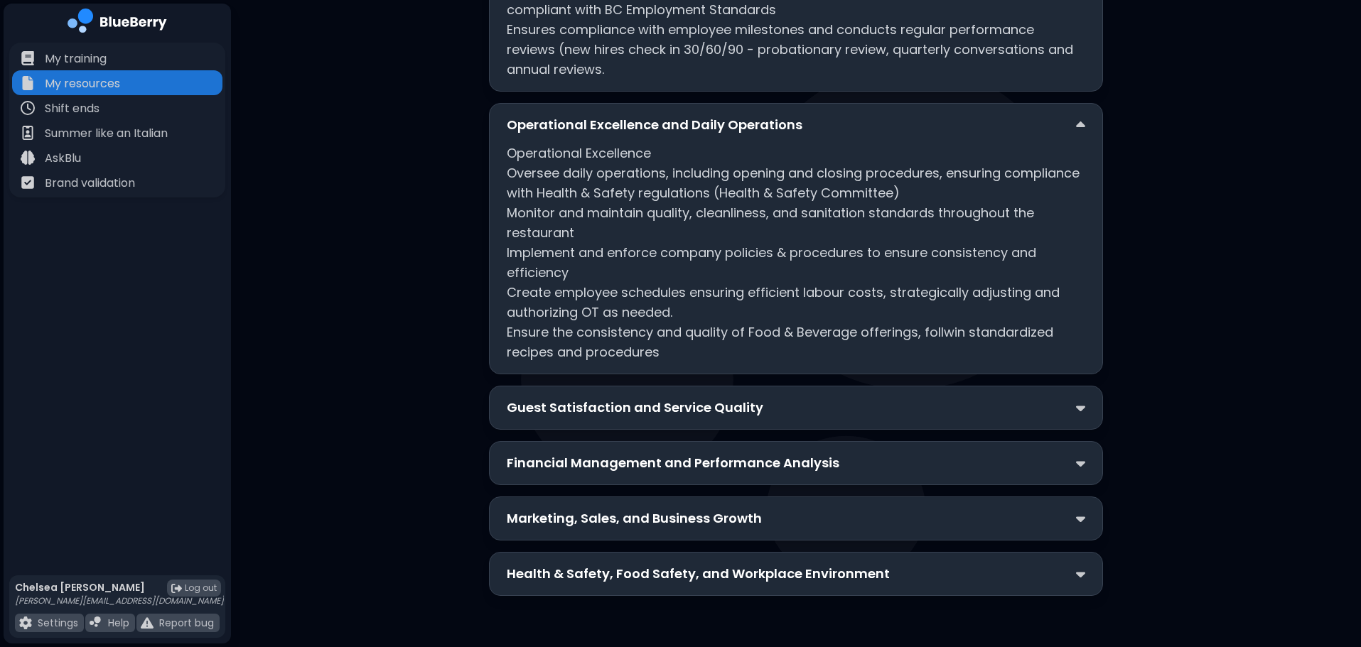
click at [580, 405] on p "Guest Satisfaction and Service Quality" at bounding box center [635, 408] width 256 height 20
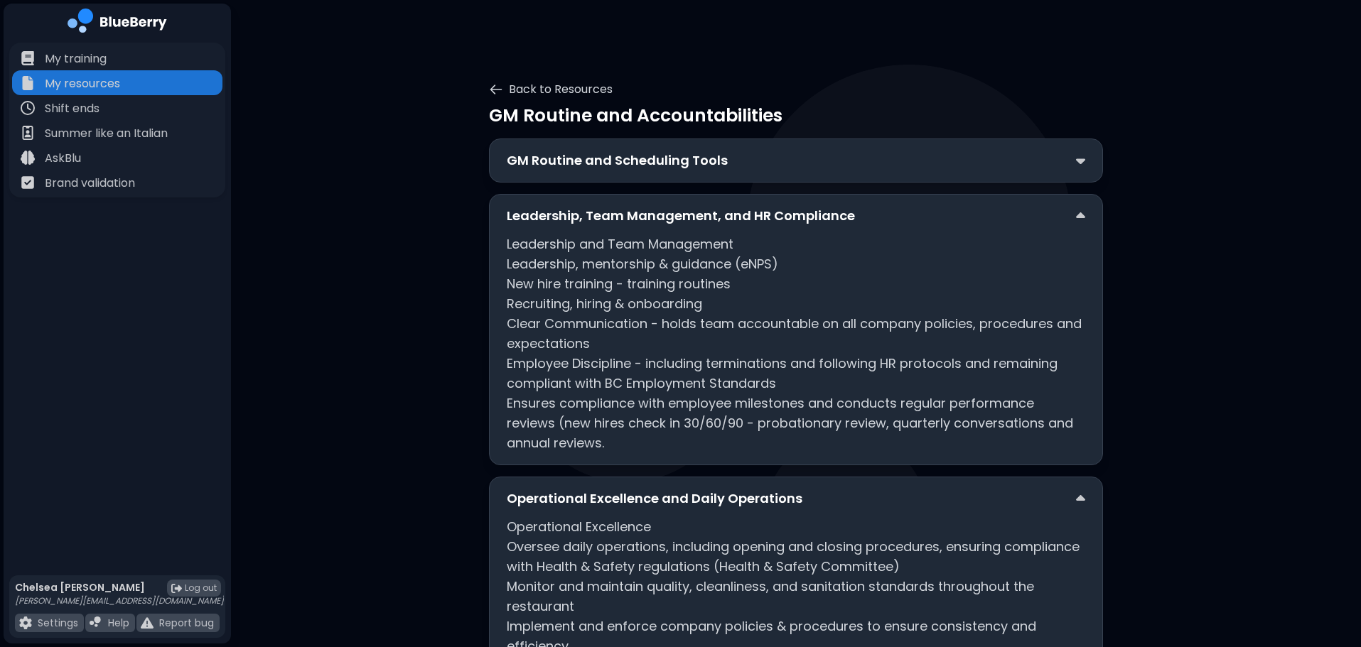
scroll to position [0, 0]
click at [534, 88] on button "Back to Resources" at bounding box center [551, 90] width 124 height 17
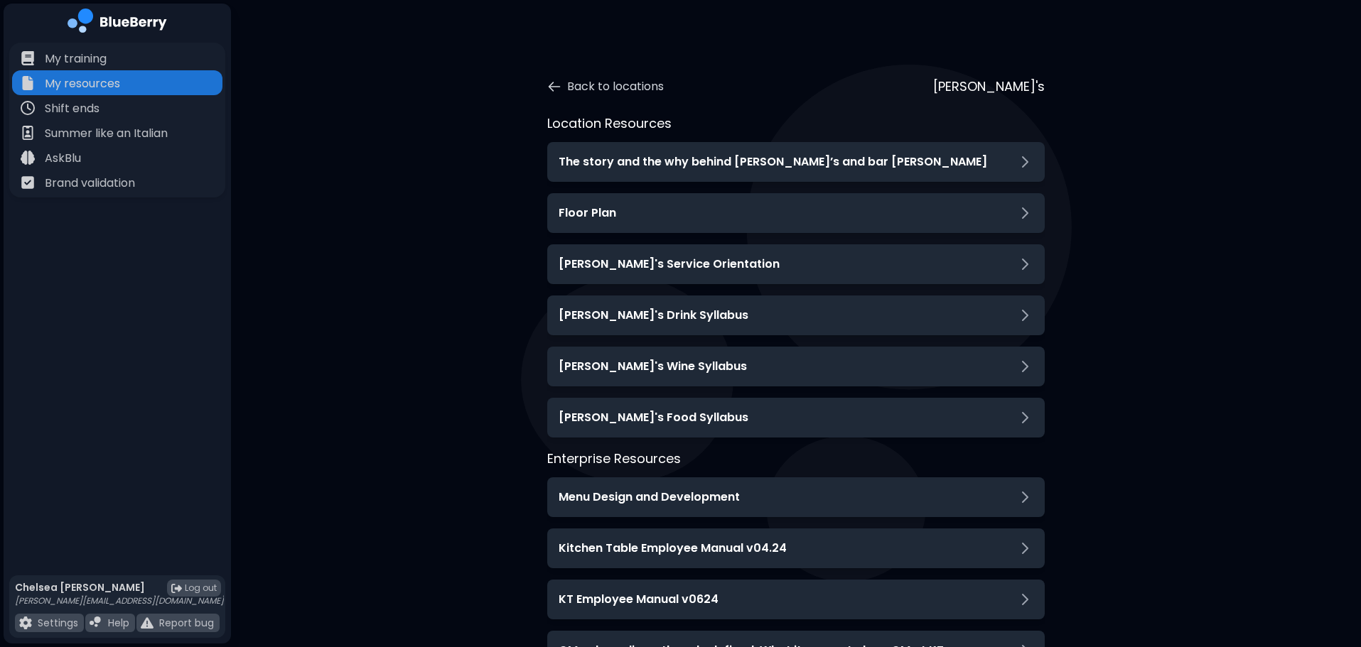
scroll to position [416, 0]
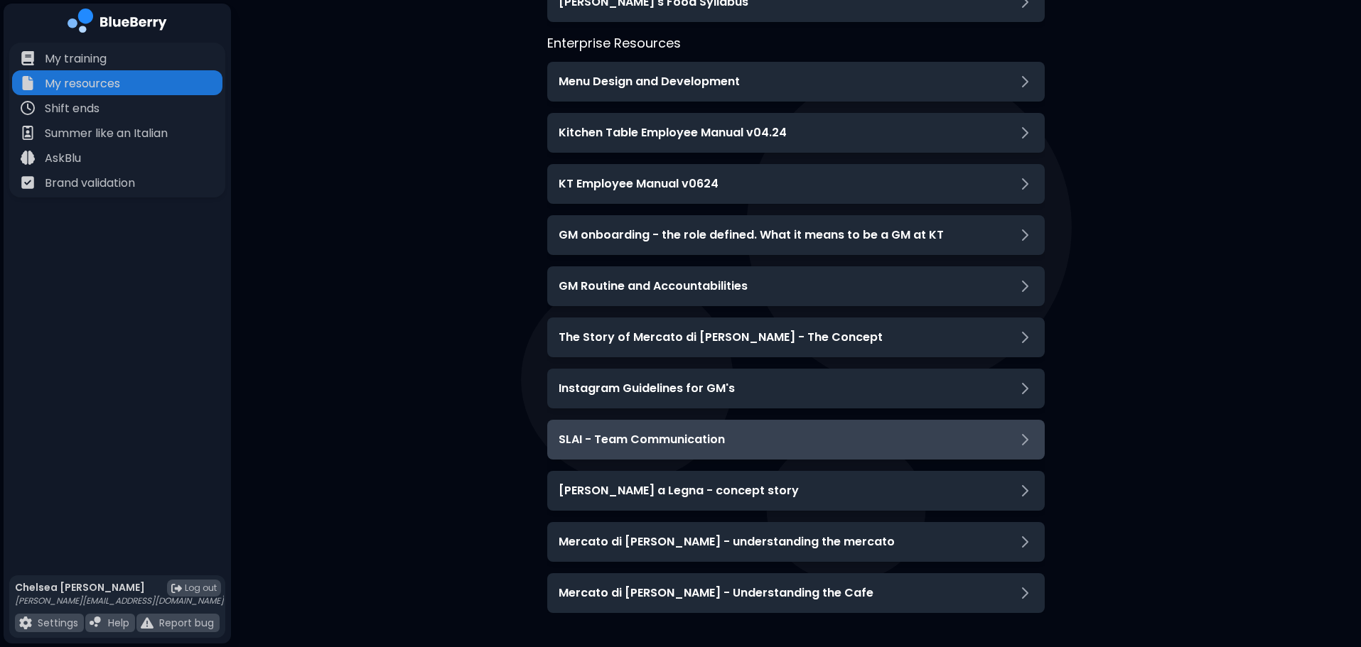
click at [757, 440] on div "SLAI - Team Communication" at bounding box center [795, 439] width 475 height 17
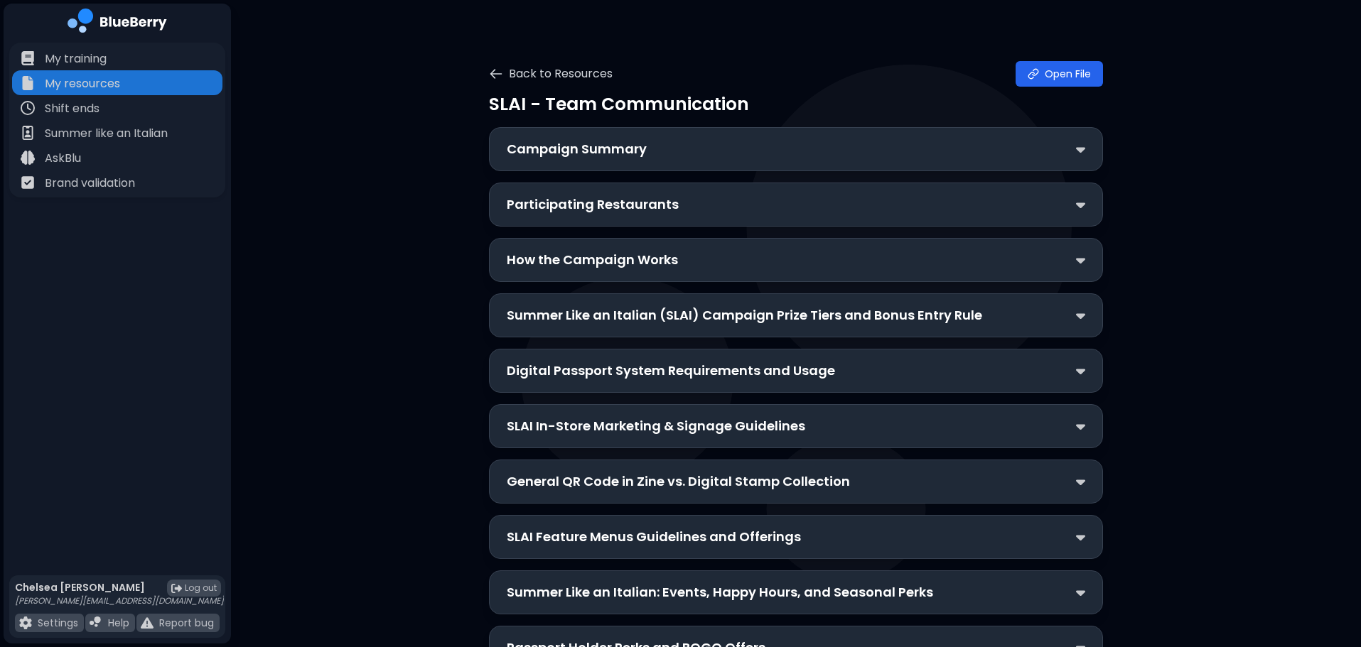
scroll to position [17, 0]
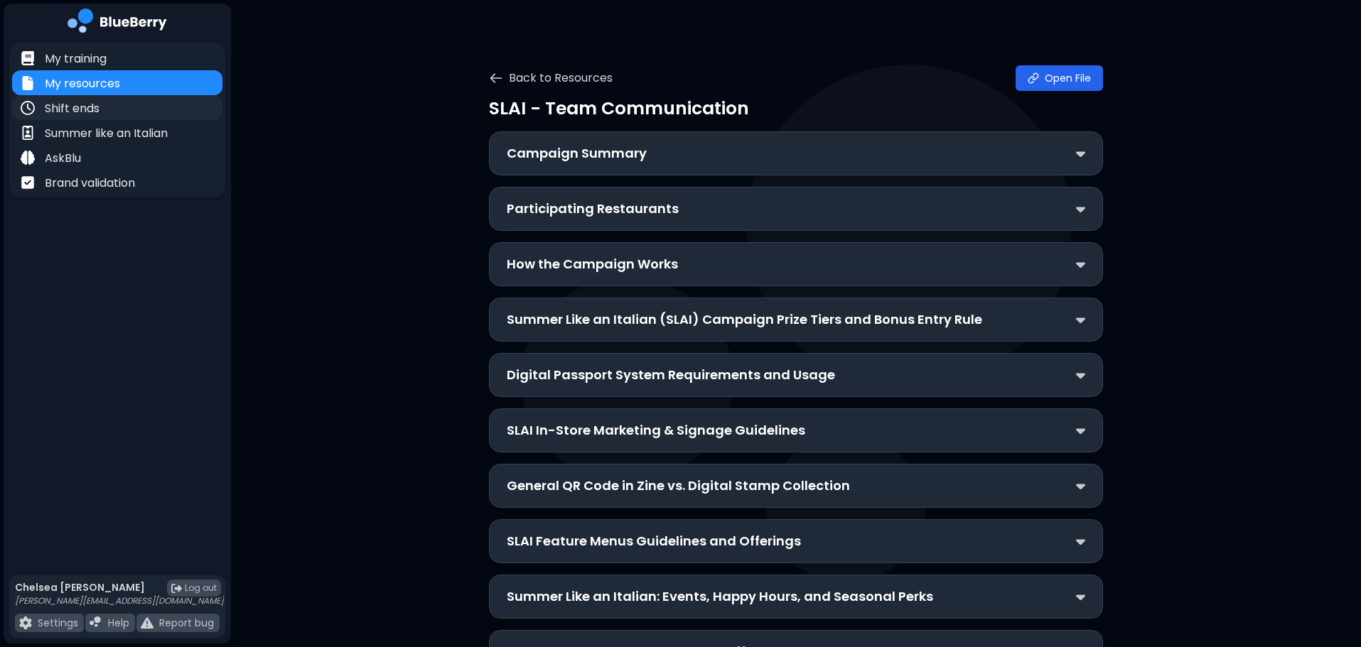
click at [82, 114] on p "Shift ends" at bounding box center [72, 108] width 55 height 17
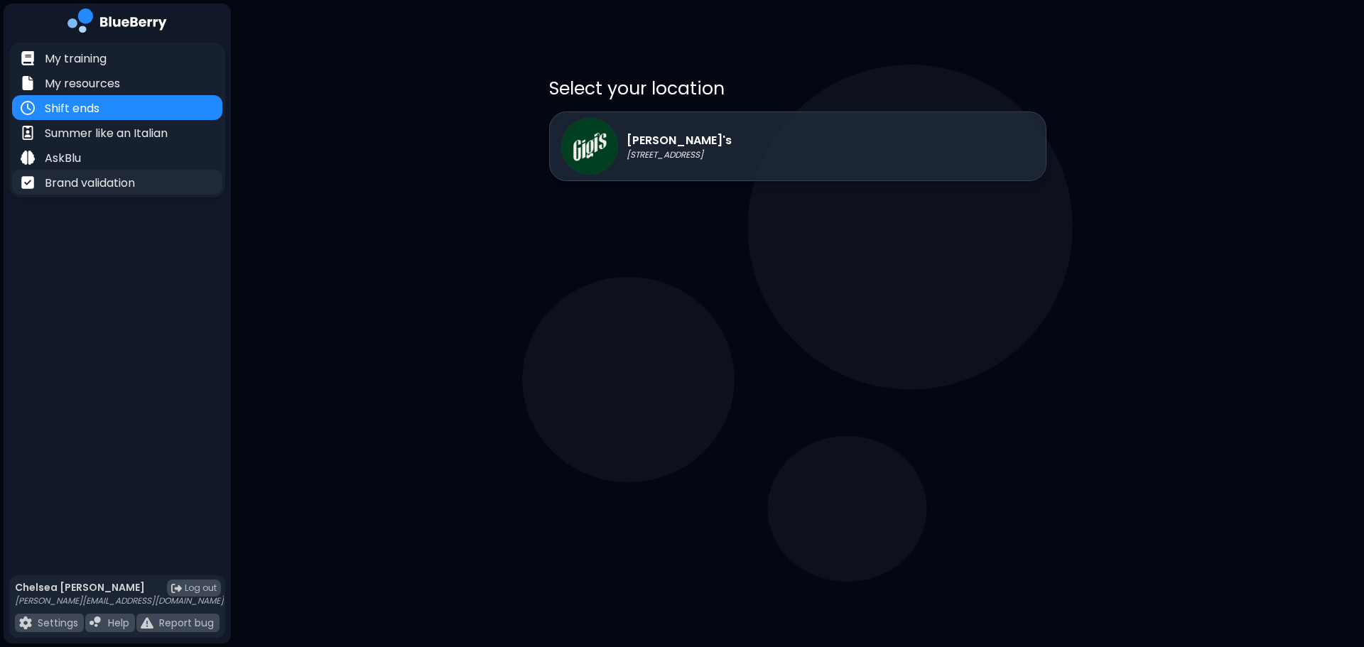
click at [127, 190] on p "Brand validation" at bounding box center [90, 183] width 90 height 17
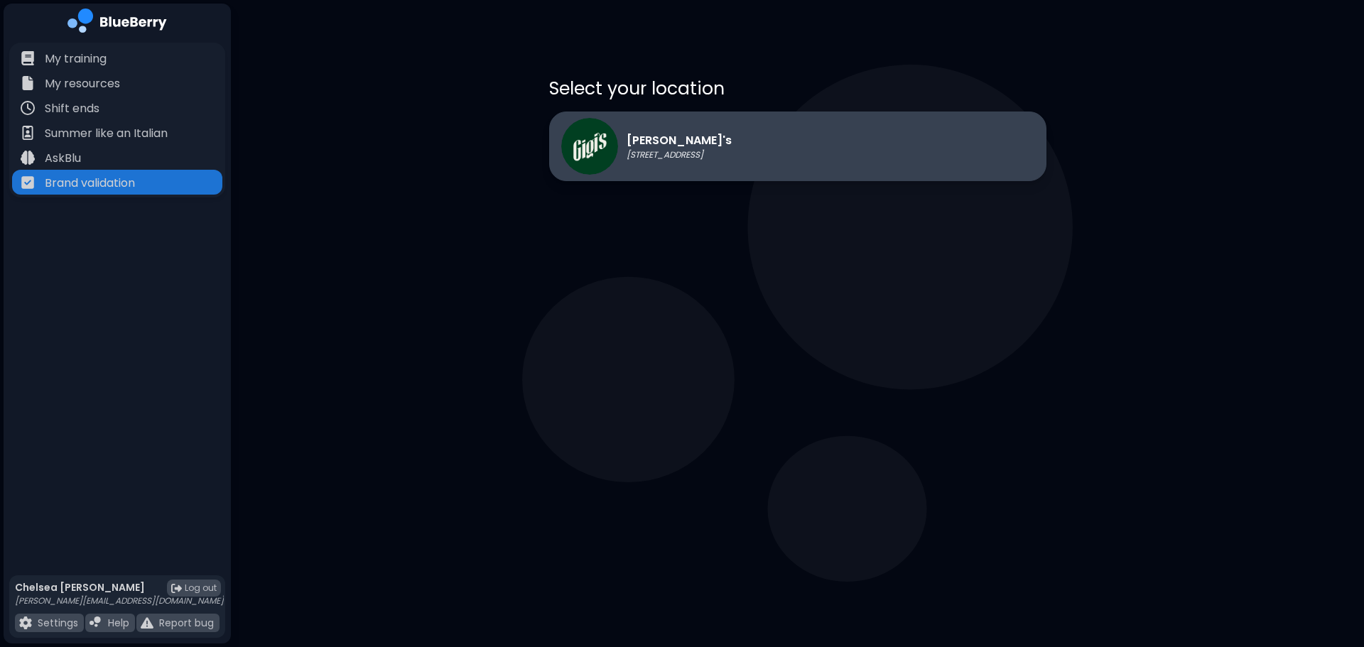
click at [610, 177] on div "[PERSON_NAME]'s [STREET_ADDRESS]" at bounding box center [797, 147] width 497 height 70
